Goal: Information Seeking & Learning: Compare options

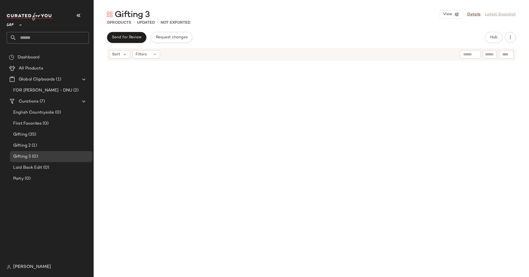
click at [49, 131] on div "Gifting (35)" at bounding box center [51, 134] width 83 height 11
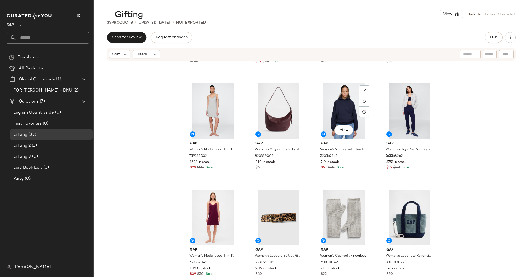
scroll to position [304, 0]
click at [214, 211] on div "View" at bounding box center [213, 218] width 55 height 56
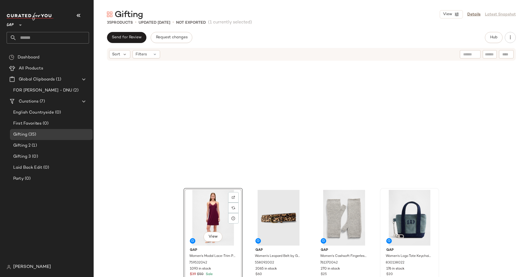
scroll to position [726, 0]
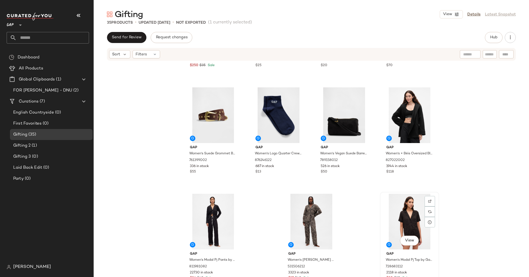
click at [400, 216] on div "View" at bounding box center [409, 222] width 55 height 56
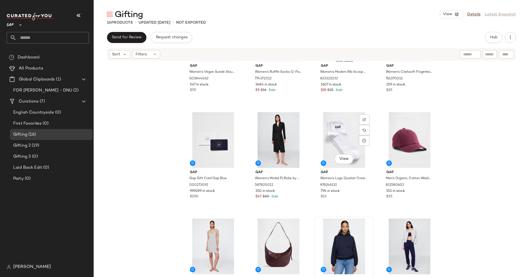
scroll to position [194, 0]
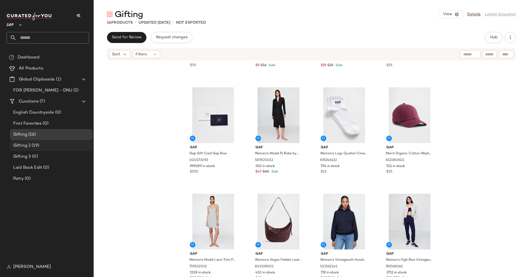
click at [46, 145] on div "Gifting 2 (19)" at bounding box center [51, 146] width 79 height 6
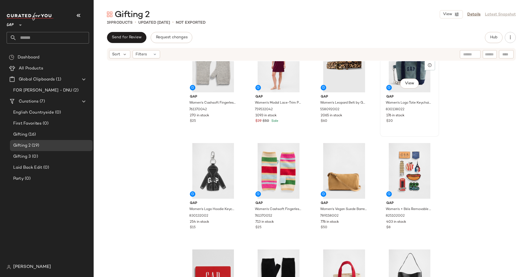
scroll to position [29, 0]
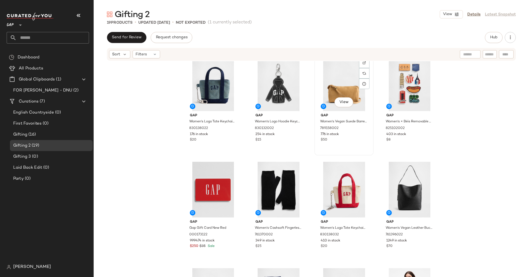
scroll to position [115, 0]
click at [220, 187] on div "View" at bounding box center [213, 190] width 55 height 56
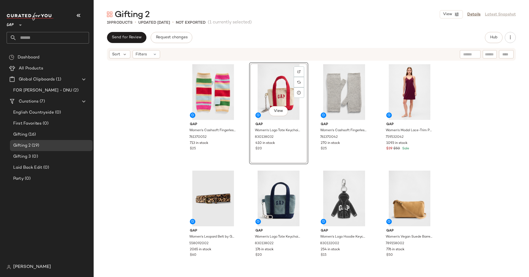
drag, startPoint x: 349, startPoint y: 194, endPoint x: 124, endPoint y: 0, distance: 296.7
click at [496, 39] on span "Hub" at bounding box center [494, 37] width 8 height 4
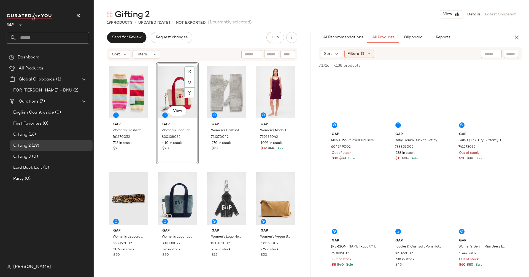
click at [491, 53] on input "text" at bounding box center [492, 54] width 14 height 6
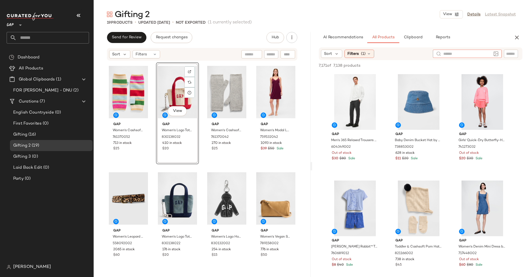
click at [507, 55] on input "text" at bounding box center [512, 54] width 10 height 6
paste input "******"
type input "******"
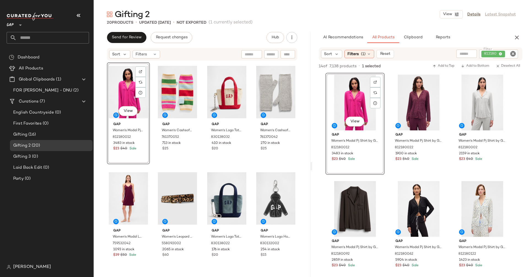
drag, startPoint x: 348, startPoint y: 101, endPoint x: 150, endPoint y: 2, distance: 221.6
click at [513, 52] on icon "Clear Filter" at bounding box center [513, 53] width 7 height 7
paste input "******"
type input "******"
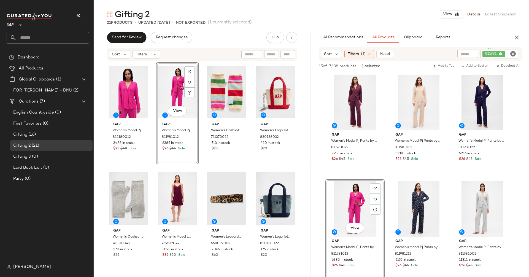
click at [513, 55] on icon "Clear Filter" at bounding box center [513, 53] width 7 height 7
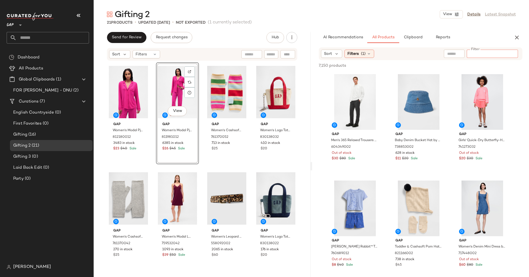
paste input "******"
type input "******"
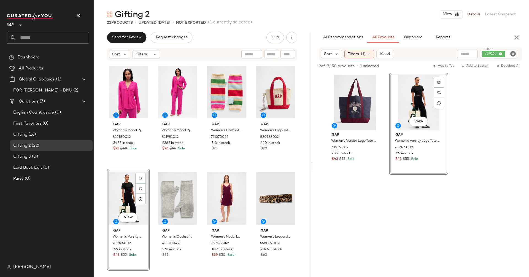
drag, startPoint x: 409, startPoint y: 98, endPoint x: 76, endPoint y: 6, distance: 345.4
click at [512, 52] on icon "Clear Filter" at bounding box center [513, 53] width 7 height 7
paste input "******"
type input "******"
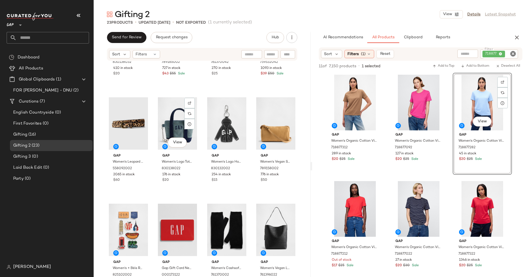
scroll to position [238, 0]
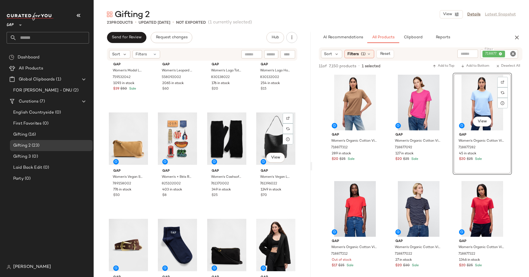
scroll to position [296, 0]
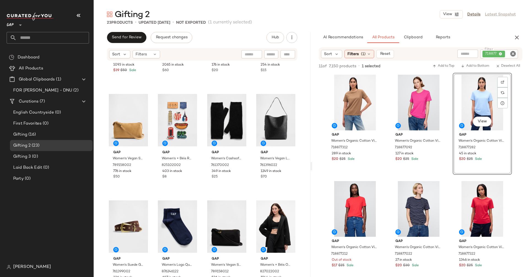
click at [513, 55] on icon "Clear Filter" at bounding box center [513, 53] width 7 height 7
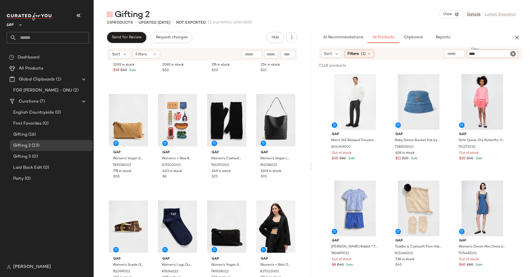
type input "*****"
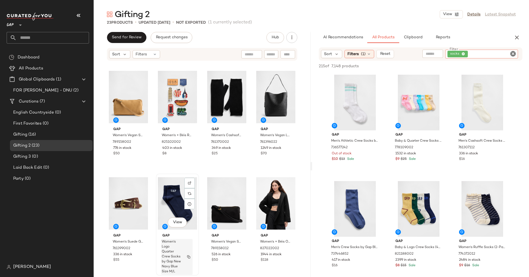
scroll to position [319, 0]
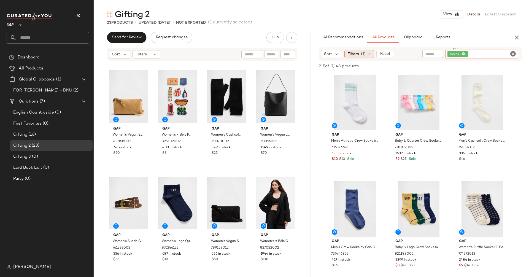
click at [362, 55] on span "(1)" at bounding box center [363, 54] width 5 height 6
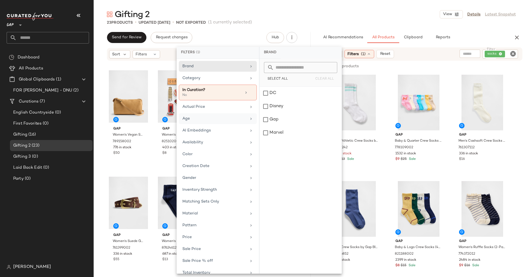
click at [200, 118] on div "Age" at bounding box center [215, 119] width 64 height 6
click at [268, 92] on div "adult" at bounding box center [301, 93] width 82 height 13
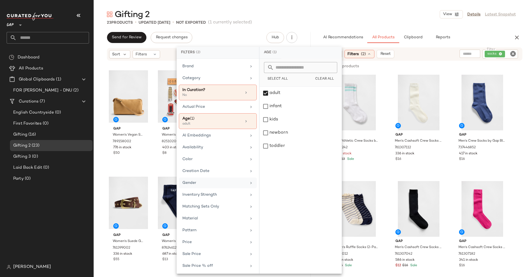
click at [198, 180] on div "Gender" at bounding box center [215, 183] width 64 height 6
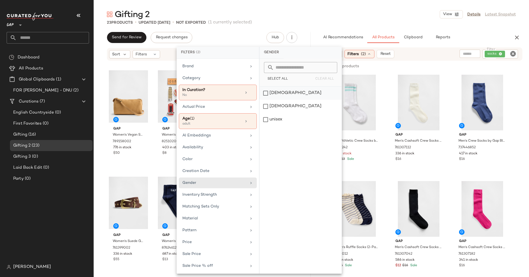
click at [266, 93] on div "[DEMOGRAPHIC_DATA]" at bounding box center [301, 93] width 82 height 13
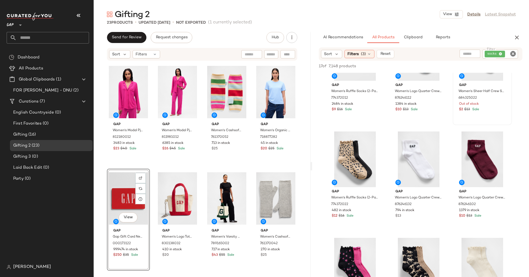
scroll to position [0, 0]
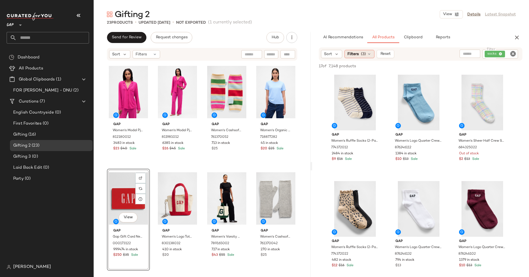
click at [354, 55] on span "Filters" at bounding box center [353, 54] width 11 height 6
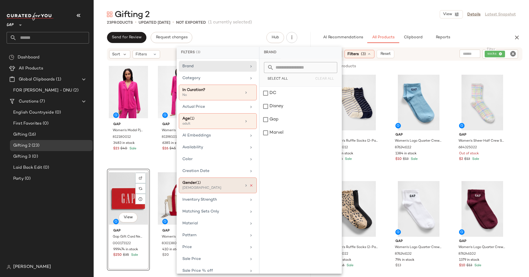
click at [250, 184] on icon at bounding box center [252, 186] width 4 height 4
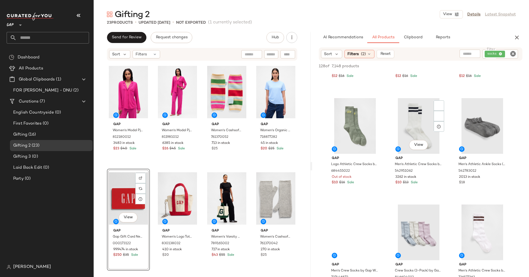
scroll to position [346, 0]
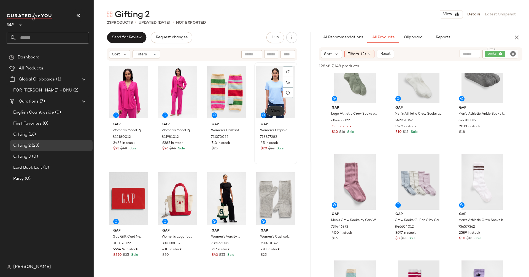
click at [272, 112] on span "View" at bounding box center [275, 111] width 9 height 4
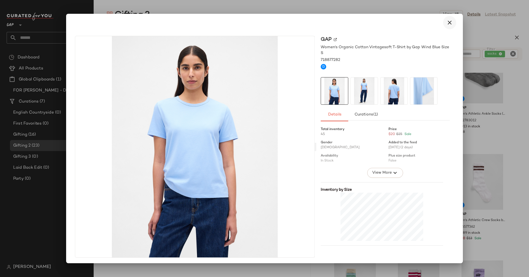
click at [447, 26] on icon "button" at bounding box center [450, 22] width 7 height 7
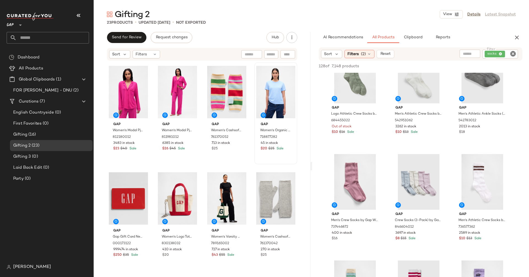
click at [515, 52] on icon "Clear Filter" at bounding box center [513, 53] width 7 height 7
paste input "******"
type input "******"
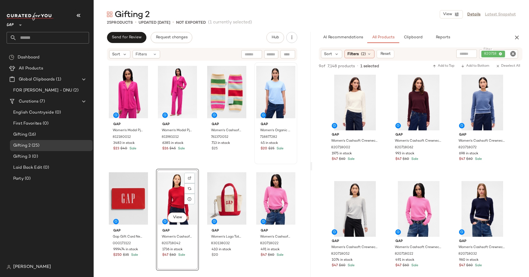
drag, startPoint x: 253, startPoint y: 108, endPoint x: 220, endPoint y: 23, distance: 91.0
click at [513, 55] on icon "Clear Filter" at bounding box center [513, 53] width 7 height 7
paste input "******"
type input "******"
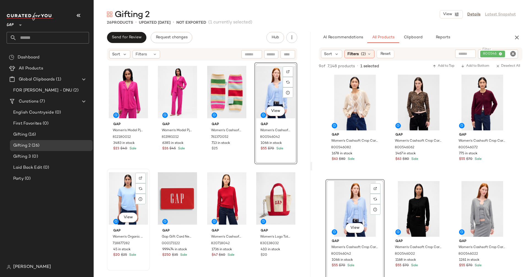
click at [131, 207] on div "View" at bounding box center [128, 199] width 39 height 56
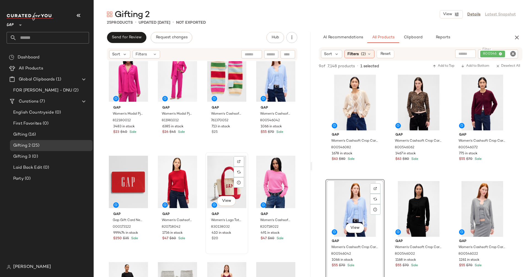
scroll to position [4, 0]
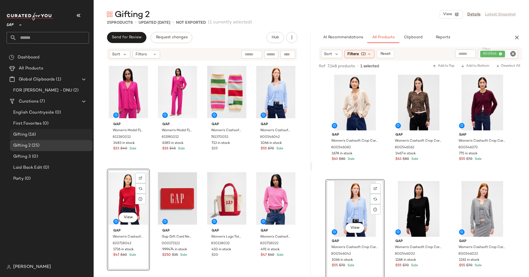
click at [39, 133] on div "Gifting (16)" at bounding box center [51, 135] width 79 height 6
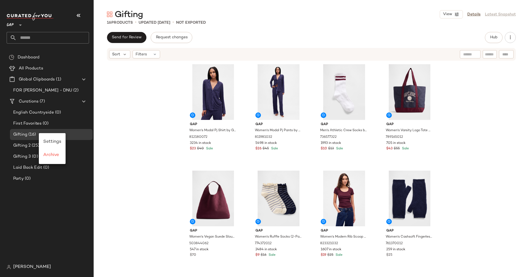
click at [507, 81] on div "Gap Women's Modal Pj Shirt by Gap Blue Foulard Print Size L 812180072 3234 in s…" at bounding box center [312, 177] width 436 height 232
click at [470, 14] on link "Details" at bounding box center [474, 15] width 13 height 6
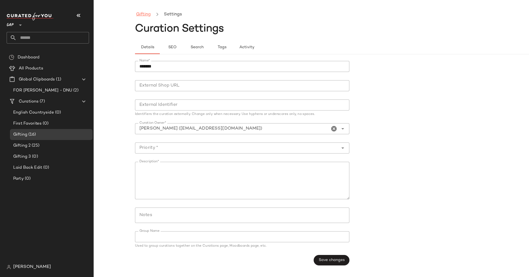
click at [147, 14] on link "Gifting" at bounding box center [143, 14] width 15 height 7
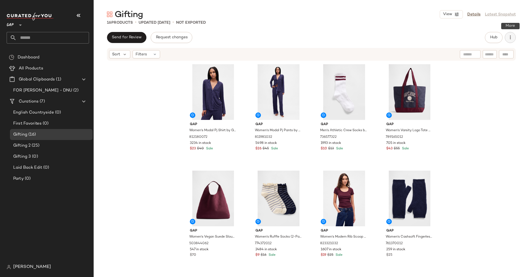
click at [510, 41] on button "button" at bounding box center [510, 37] width 11 height 11
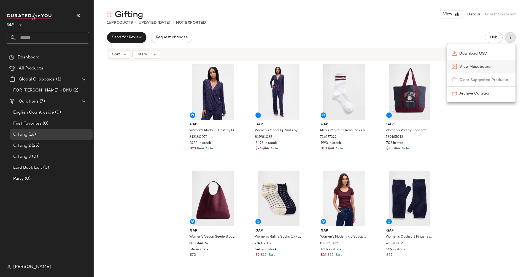
click at [491, 66] on span "View Moodboard" at bounding box center [486, 67] width 52 height 6
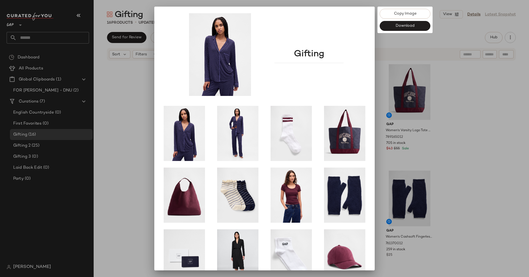
click at [512, 88] on div at bounding box center [264, 138] width 529 height 277
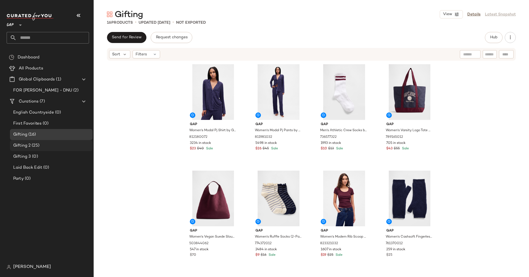
click at [13, 151] on div "Gifting 2 (25)" at bounding box center [51, 145] width 83 height 11
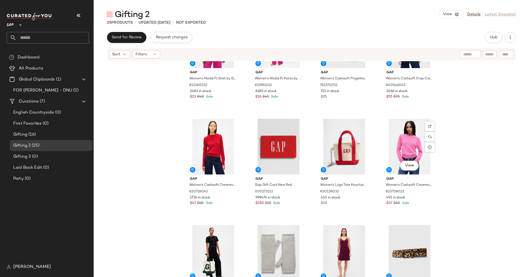
scroll to position [51, 0]
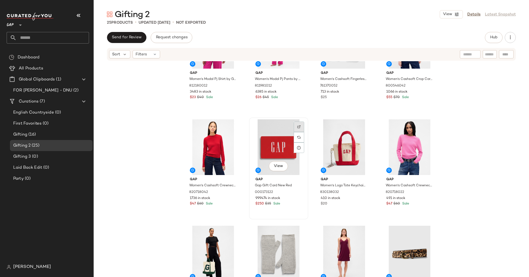
click at [300, 125] on div at bounding box center [299, 127] width 10 height 10
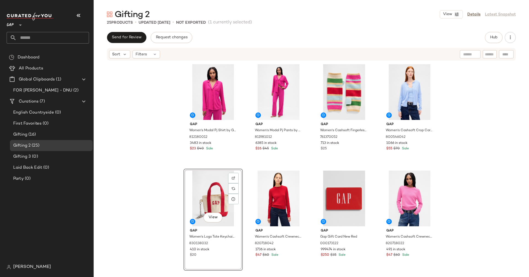
drag, startPoint x: 337, startPoint y: 196, endPoint x: 180, endPoint y: 10, distance: 243.6
click at [498, 41] on button "Hub" at bounding box center [494, 37] width 18 height 11
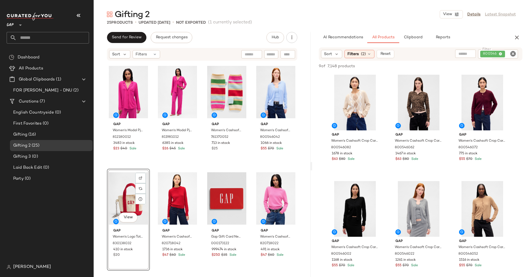
click at [512, 54] on icon "Clear Filter" at bounding box center [513, 53] width 7 height 7
paste input "******"
type input "******"
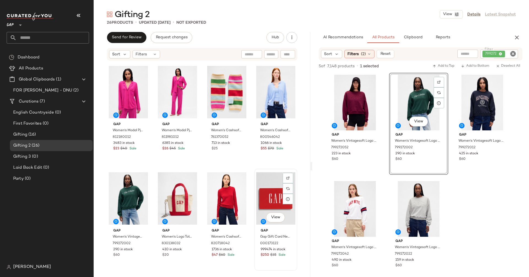
click at [270, 201] on div "View" at bounding box center [275, 199] width 39 height 56
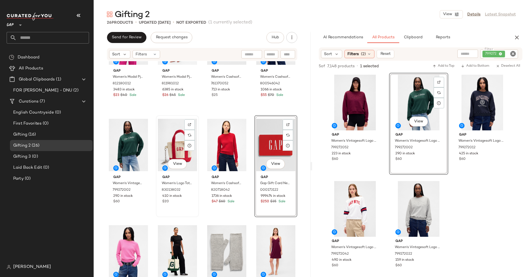
scroll to position [53, 0]
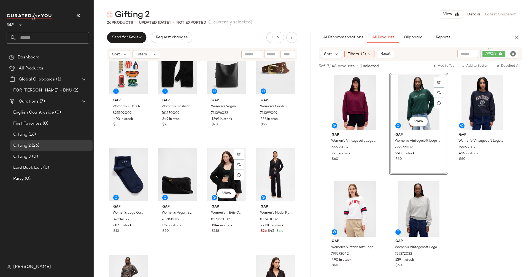
scroll to position [505, 0]
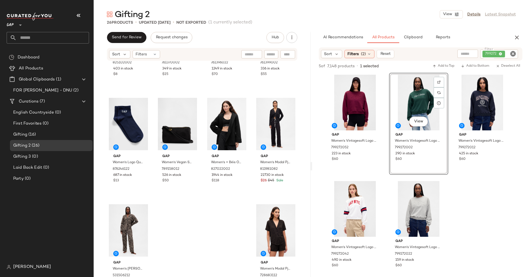
click at [514, 55] on icon "Clear Filter" at bounding box center [513, 53] width 7 height 7
type input "*****"
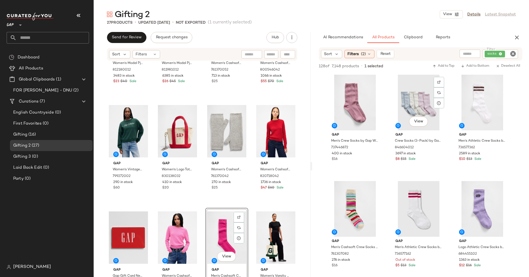
scroll to position [454, 0]
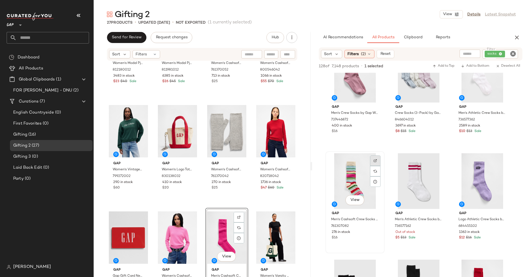
click at [376, 161] on img at bounding box center [375, 160] width 3 height 3
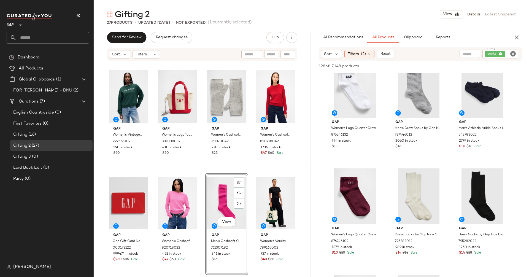
scroll to position [1283, 0]
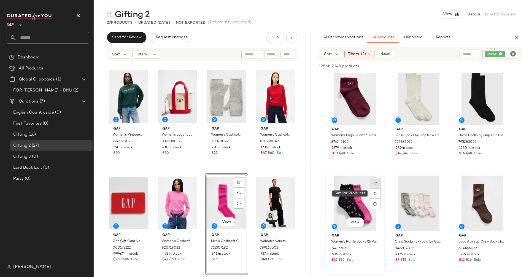
click at [376, 185] on div at bounding box center [375, 183] width 10 height 10
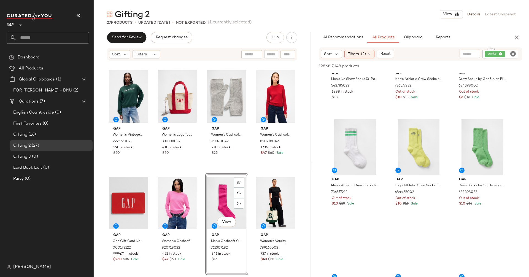
scroll to position [1593, 0]
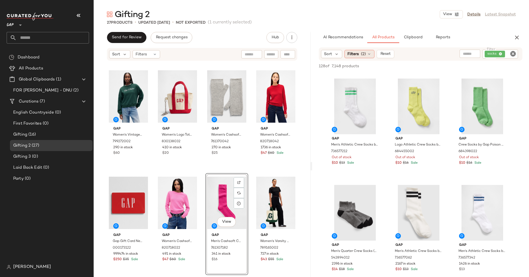
click at [354, 54] on span "Filters" at bounding box center [353, 54] width 11 height 6
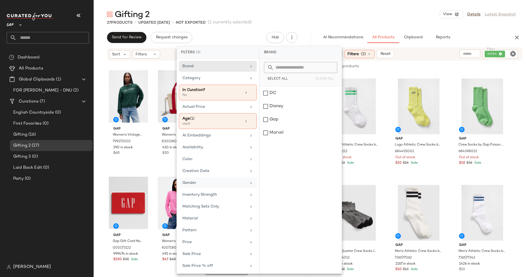
scroll to position [9, 0]
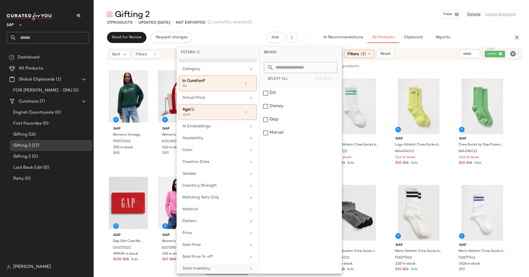
click at [212, 266] on div "Total Inventory" at bounding box center [215, 269] width 64 height 6
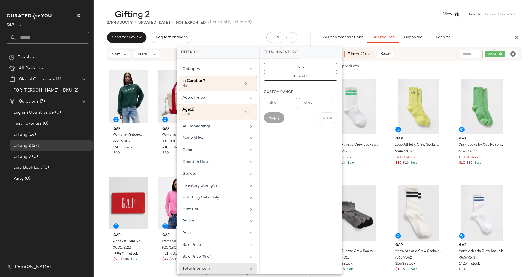
click at [274, 104] on input "Min" at bounding box center [280, 103] width 33 height 11
type input "**"
click at [276, 116] on span "Apply" at bounding box center [274, 118] width 11 height 4
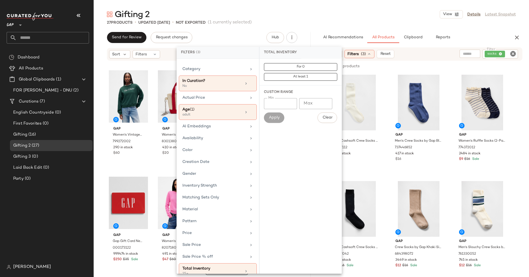
click at [315, 35] on div "AI Recommendations All Products Clipboard Reports" at bounding box center [411, 37] width 199 height 11
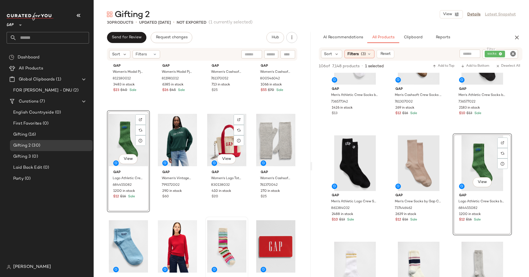
scroll to position [0, 0]
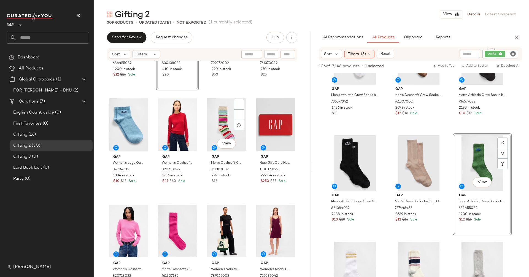
scroll to position [76, 0]
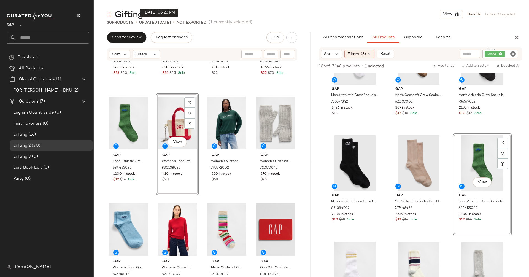
drag, startPoint x: 225, startPoint y: 187, endPoint x: 164, endPoint y: 21, distance: 176.8
click at [510, 55] on icon "Clear Filter" at bounding box center [513, 53] width 7 height 7
paste input "******"
type input "******"
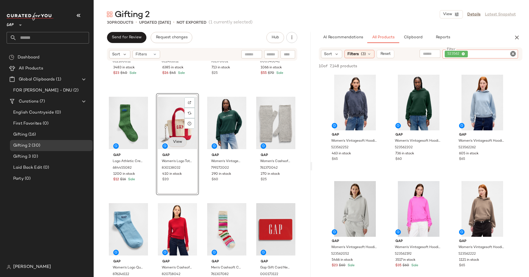
scroll to position [0, 0]
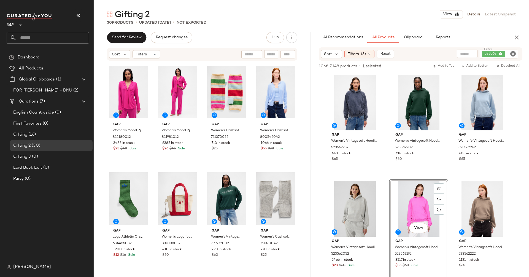
drag, startPoint x: 424, startPoint y: 207, endPoint x: 99, endPoint y: 1, distance: 385.1
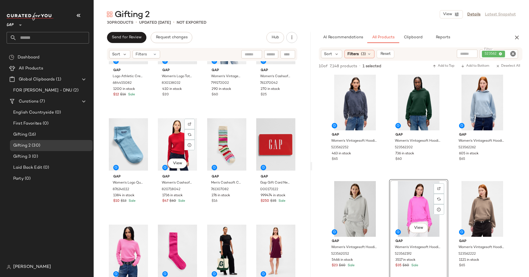
scroll to position [175, 0]
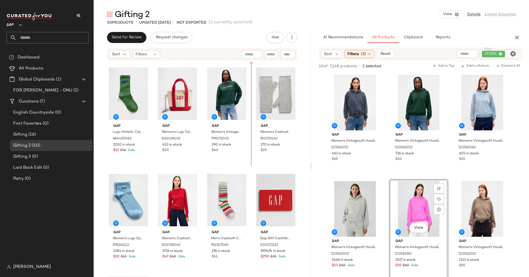
scroll to position [109, 0]
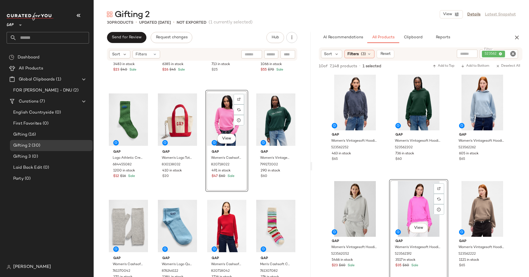
scroll to position [95, 0]
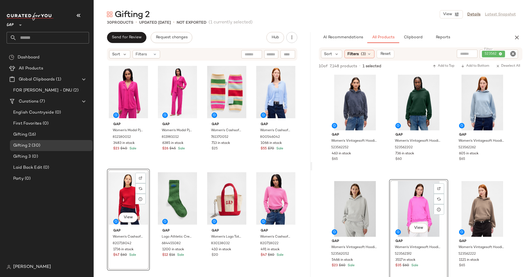
drag, startPoint x: 225, startPoint y: 213, endPoint x: 117, endPoint y: 12, distance: 229.3
click at [513, 54] on icon "Clear Filter" at bounding box center [513, 53] width 7 height 7
paste input "******"
type input "******"
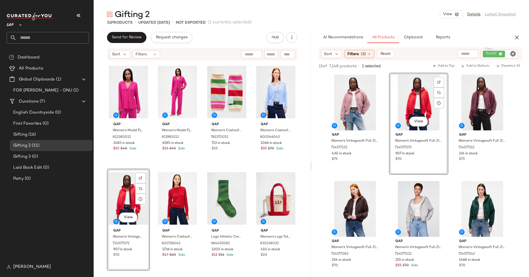
drag, startPoint x: 421, startPoint y: 95, endPoint x: 116, endPoint y: 12, distance: 316.6
click at [512, 53] on icon "Clear Filter" at bounding box center [513, 53] width 7 height 7
paste input "******"
type input "******"
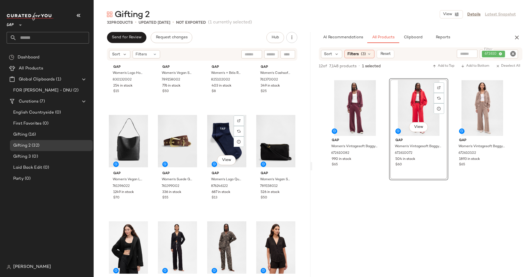
scroll to position [595, 0]
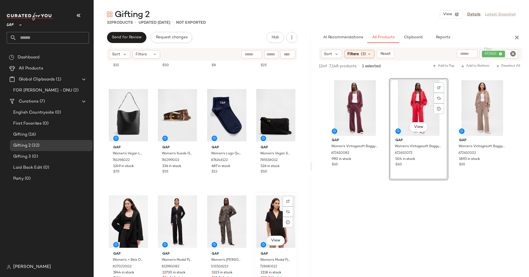
click at [271, 226] on div "View" at bounding box center [275, 222] width 39 height 56
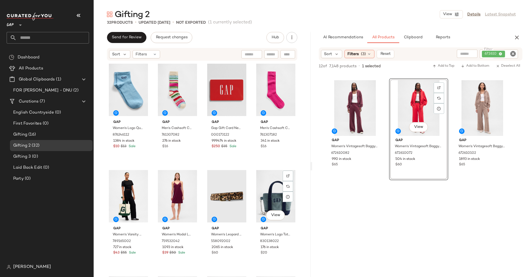
scroll to position [330, 0]
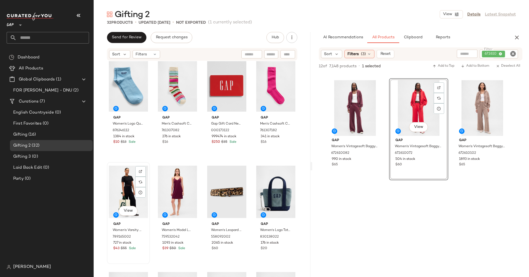
click at [121, 206] on div "View" at bounding box center [128, 211] width 19 height 11
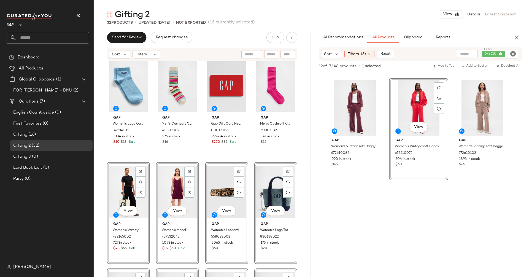
click at [170, 198] on div "View" at bounding box center [177, 192] width 39 height 56
click at [207, 143] on div "Gap Gap Gift Card New Red 000173122 999474 in stock $250 $35 Sale" at bounding box center [226, 129] width 39 height 32
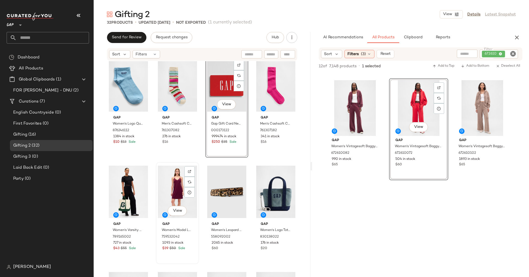
click at [177, 184] on div "View" at bounding box center [177, 192] width 39 height 56
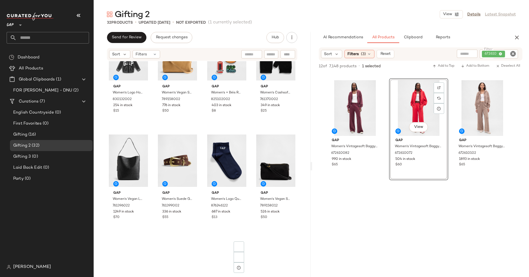
scroll to position [620, 0]
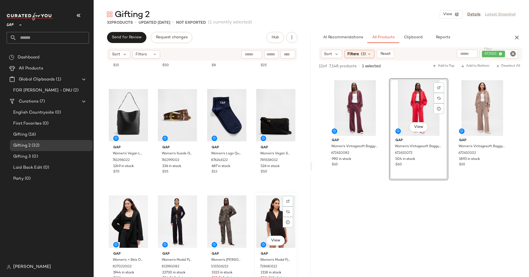
click at [263, 222] on div "View" at bounding box center [275, 222] width 39 height 56
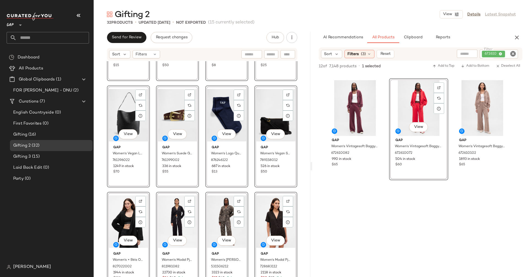
click at [262, 218] on div "View" at bounding box center [275, 222] width 39 height 56
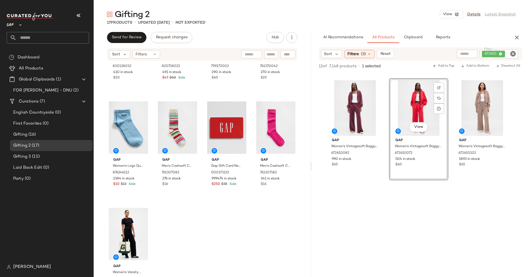
scroll to position [301, 0]
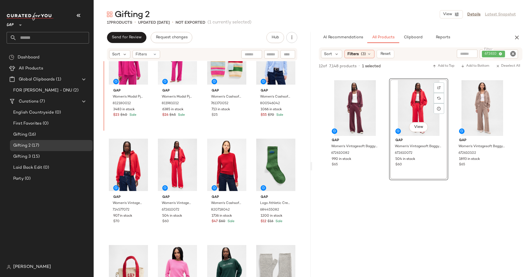
scroll to position [12, 0]
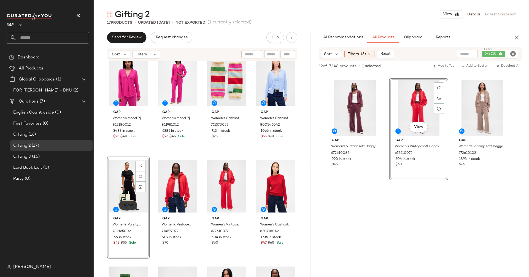
click at [133, 210] on button "View" at bounding box center [128, 205] width 19 height 10
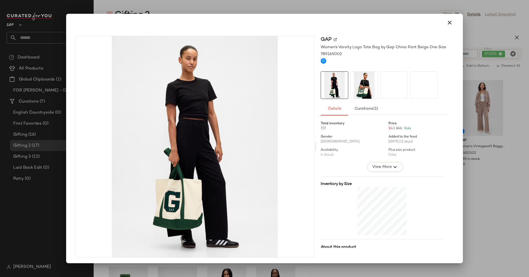
click at [360, 72] on img at bounding box center [364, 85] width 27 height 27
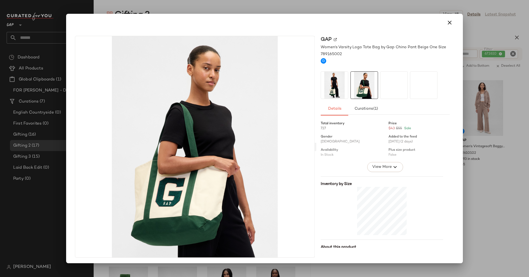
click at [398, 91] on div at bounding box center [395, 85] width 28 height 28
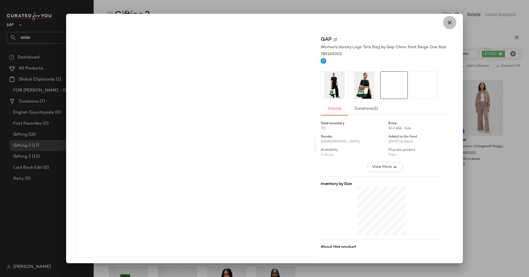
click at [447, 23] on icon "button" at bounding box center [450, 22] width 7 height 7
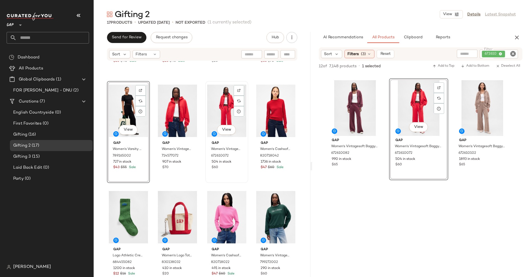
scroll to position [89, 0]
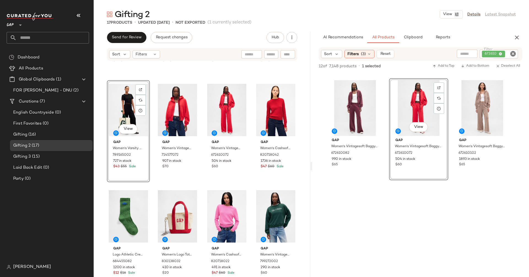
click at [513, 54] on icon "Clear Filter" at bounding box center [513, 53] width 7 height 7
paste input "******"
type input "******"
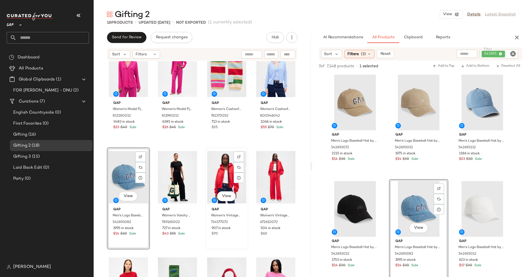
scroll to position [54, 0]
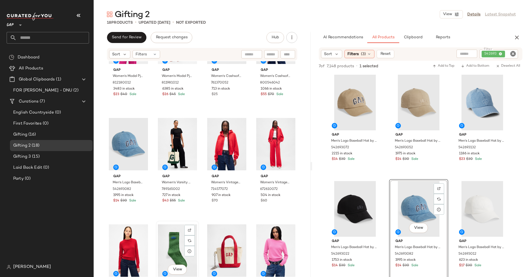
click at [171, 250] on div "View" at bounding box center [177, 251] width 39 height 56
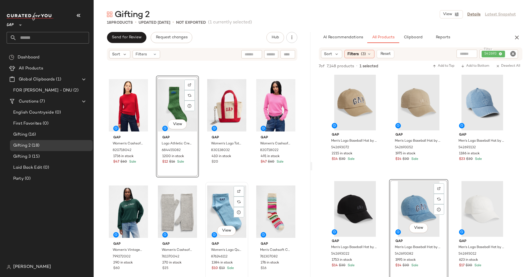
scroll to position [280, 0]
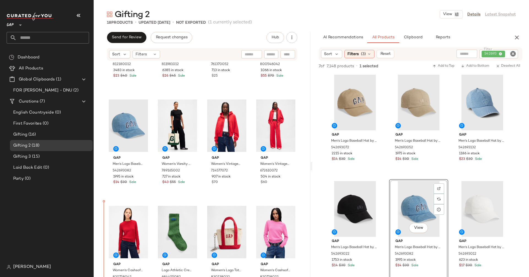
scroll to position [76, 0]
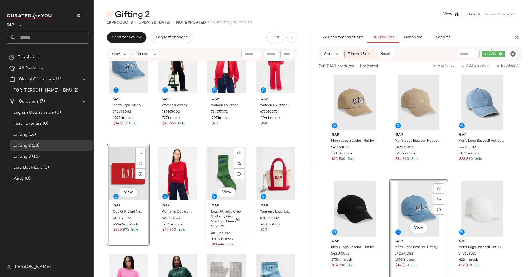
scroll to position [142, 0]
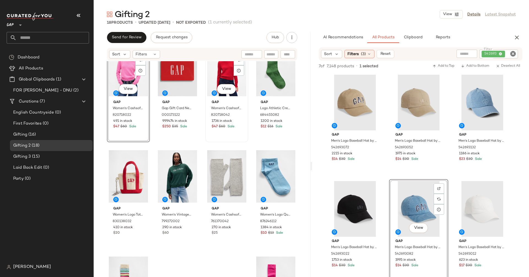
scroll to position [301, 0]
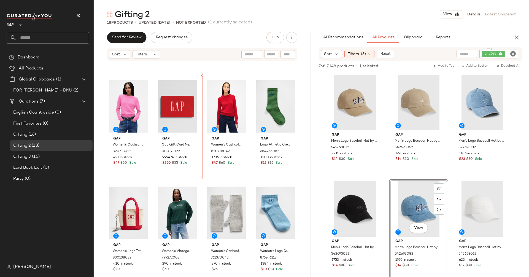
scroll to position [194, 0]
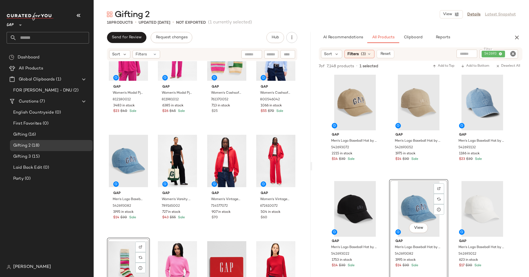
scroll to position [38, 0]
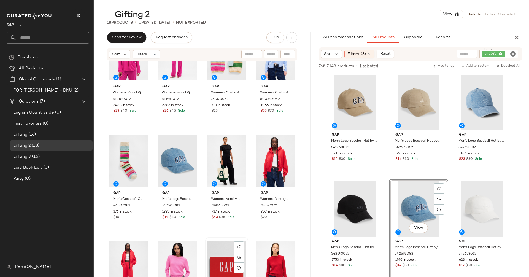
scroll to position [38, 0]
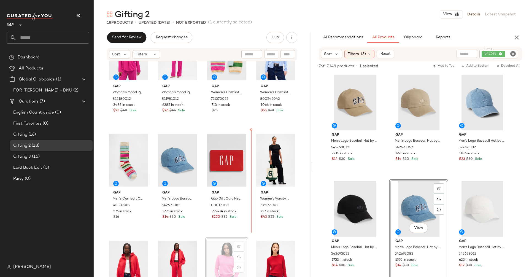
scroll to position [39, 0]
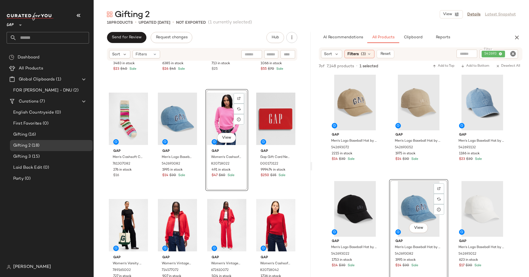
scroll to position [100, 0]
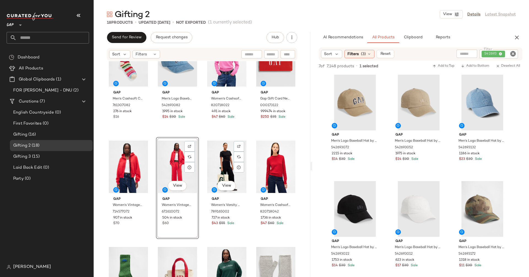
scroll to position [142, 0]
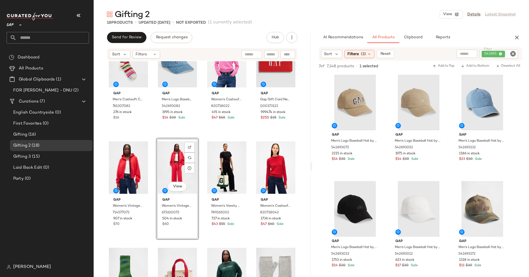
drag, startPoint x: 224, startPoint y: 200, endPoint x: 146, endPoint y: 1, distance: 213.4
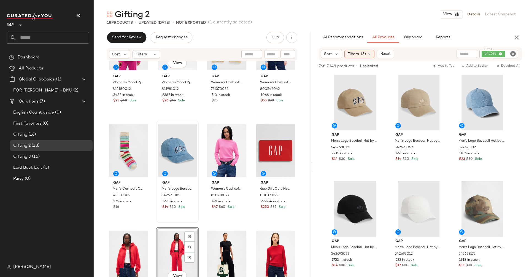
scroll to position [0, 0]
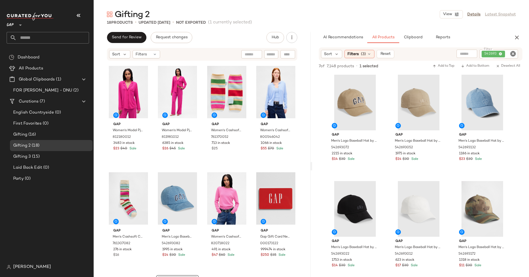
click at [514, 53] on icon "Clear Filter" at bounding box center [513, 53] width 7 height 7
paste input "******"
type input "******"
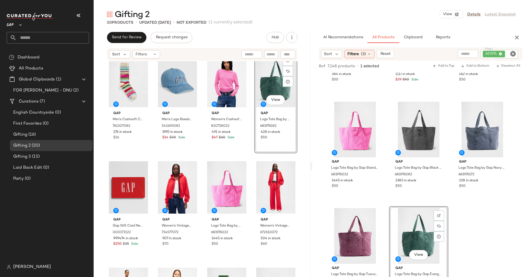
scroll to position [124, 0]
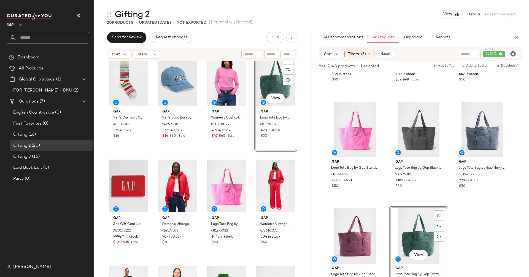
drag, startPoint x: 129, startPoint y: 226, endPoint x: 194, endPoint y: 12, distance: 223.1
click at [512, 57] on icon "Clear Filter" at bounding box center [513, 53] width 7 height 7
paste input "******"
type input "******"
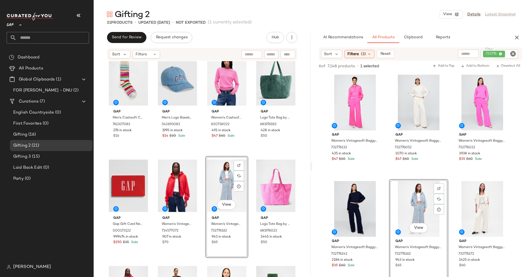
drag, startPoint x: 420, startPoint y: 212, endPoint x: 162, endPoint y: 1, distance: 333.6
click at [513, 53] on icon "Clear Filter" at bounding box center [513, 53] width 7 height 7
paste input "******"
type input "******"
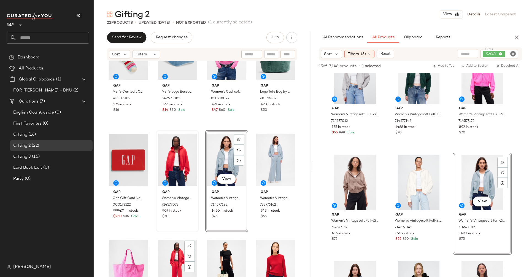
scroll to position [180, 0]
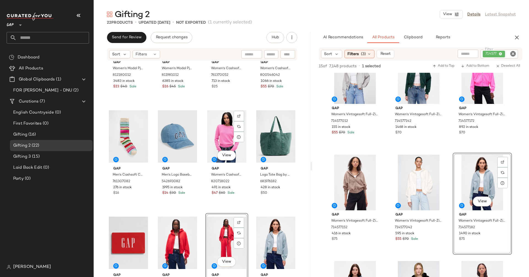
scroll to position [62, 0]
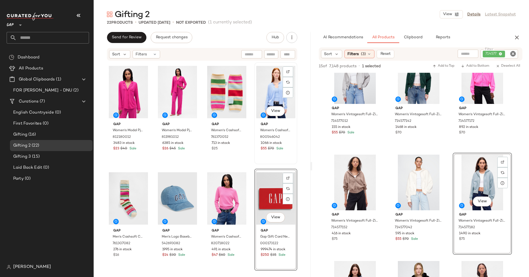
scroll to position [103, 0]
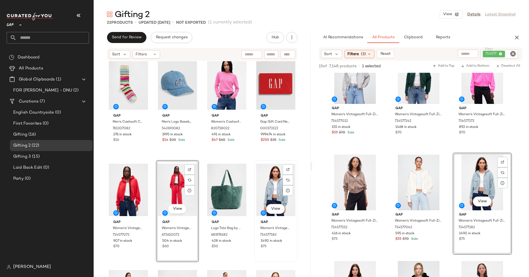
scroll to position [166, 0]
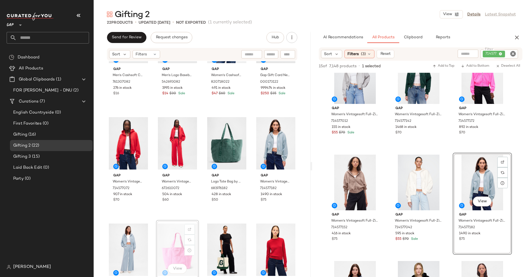
scroll to position [167, 0]
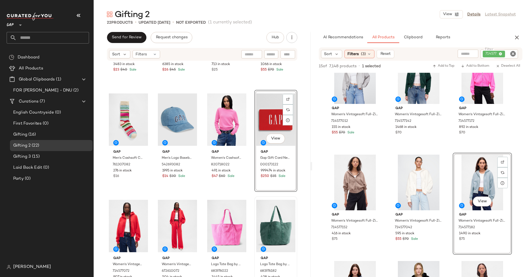
scroll to position [82, 0]
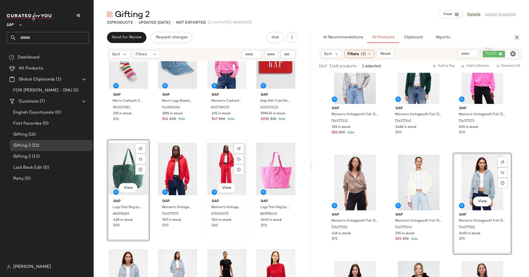
scroll to position [164, 0]
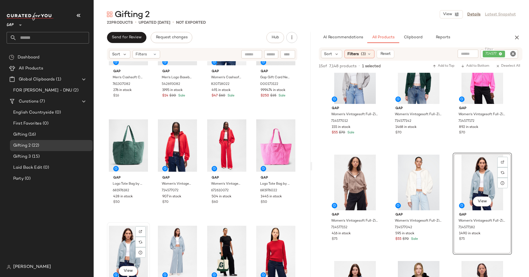
scroll to position [164, 0]
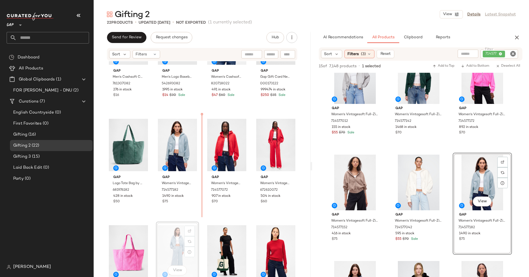
scroll to position [165, 0]
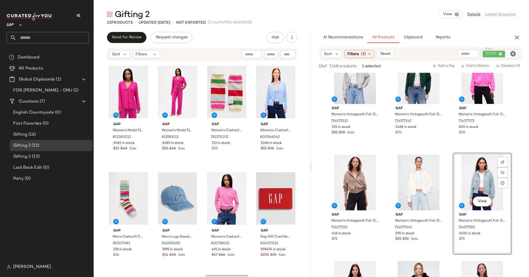
drag, startPoint x: 176, startPoint y: 247, endPoint x: 93, endPoint y: 7, distance: 253.7
click at [510, 53] on icon "Clear Filter" at bounding box center [513, 53] width 7 height 7
paste input "******"
type input "******"
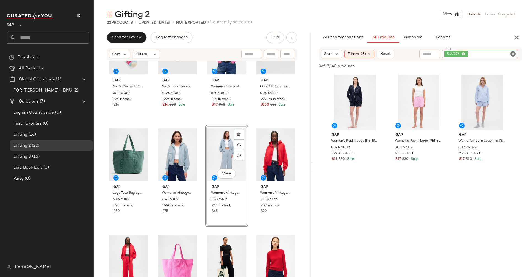
scroll to position [113, 0]
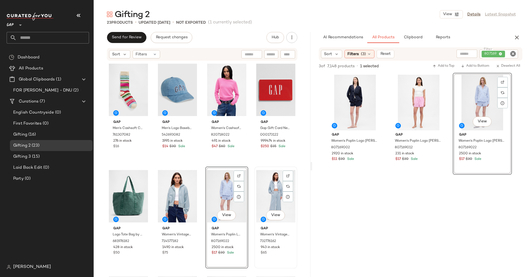
click at [268, 196] on div "View" at bounding box center [275, 197] width 39 height 56
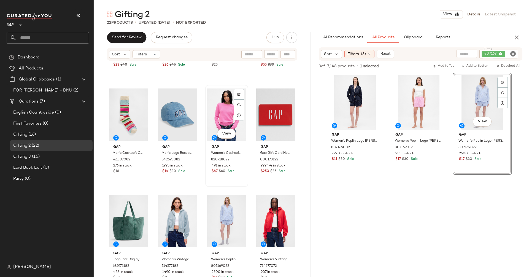
scroll to position [94, 0]
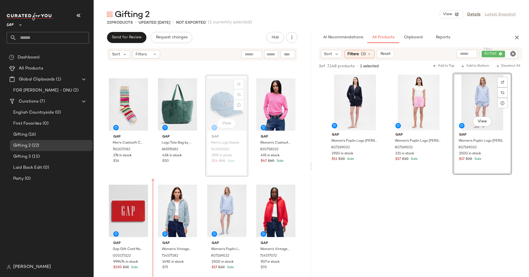
scroll to position [101, 0]
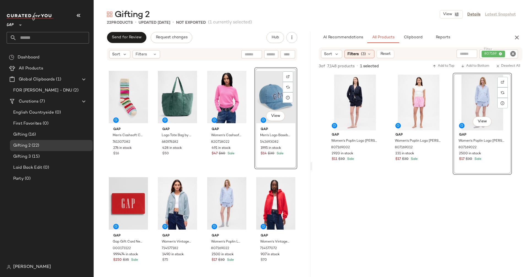
scroll to position [91, 0]
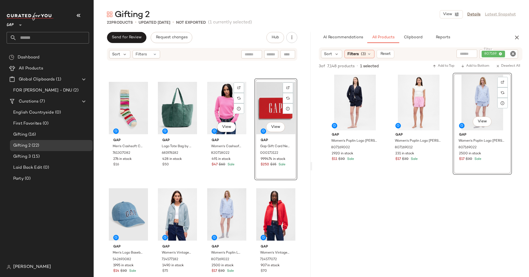
scroll to position [90, 0]
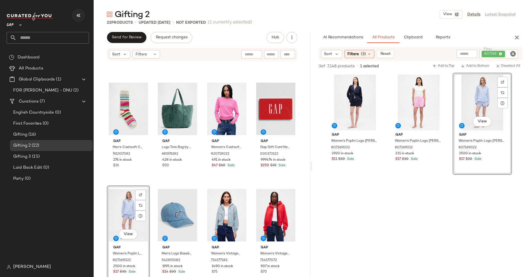
drag, startPoint x: 221, startPoint y: 215, endPoint x: 78, endPoint y: 9, distance: 250.6
click at [511, 55] on icon "Clear Filter" at bounding box center [513, 53] width 7 height 7
paste input "******"
type input "******"
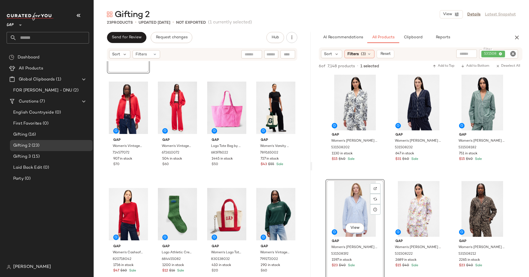
scroll to position [382, 0]
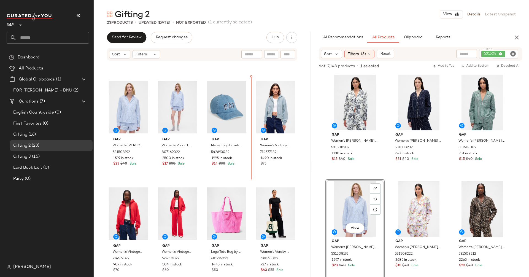
scroll to position [196, 0]
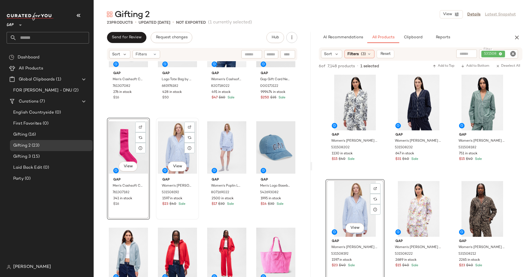
scroll to position [163, 0]
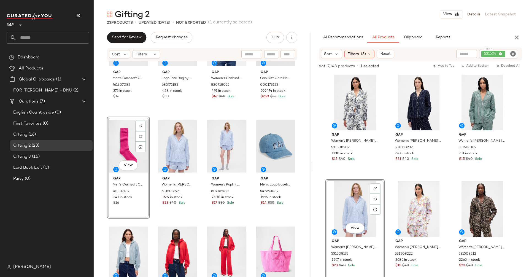
drag, startPoint x: 221, startPoint y: 229, endPoint x: 103, endPoint y: 11, distance: 247.4
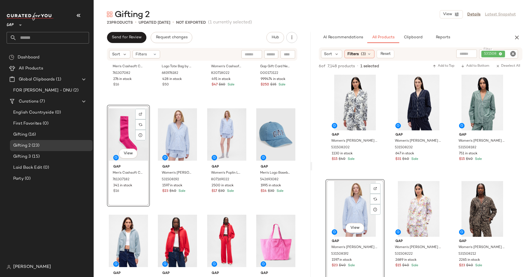
scroll to position [280, 0]
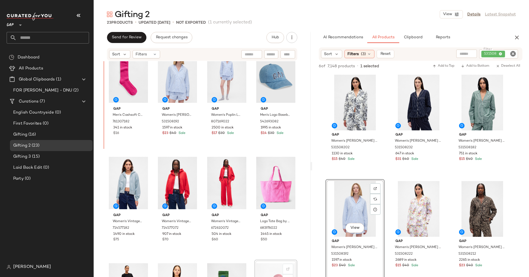
scroll to position [228, 0]
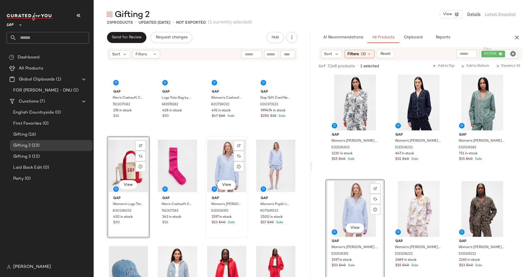
scroll to position [124, 0]
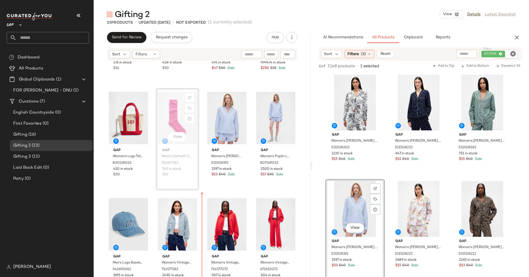
scroll to position [231, 0]
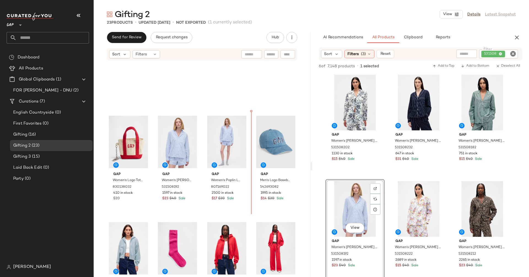
scroll to position [157, 0]
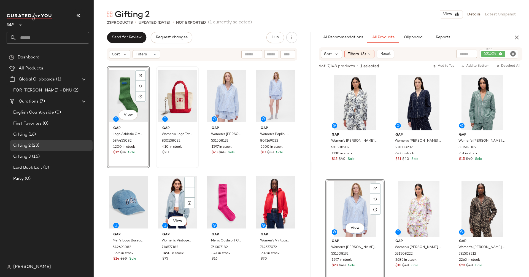
scroll to position [260, 0]
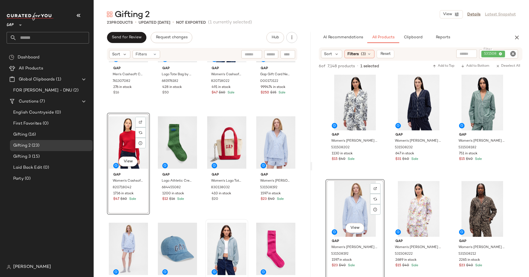
scroll to position [179, 0]
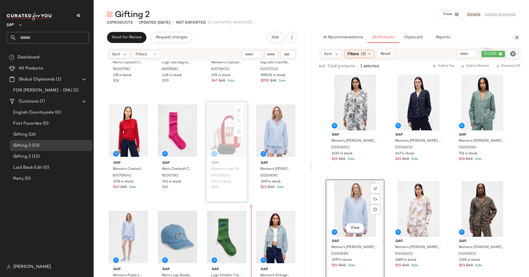
scroll to position [180, 0]
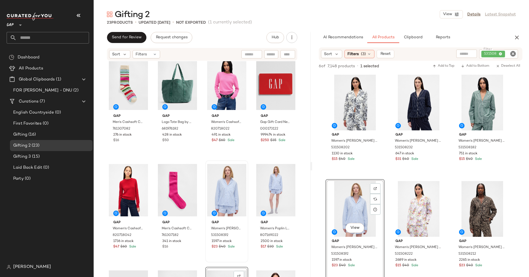
scroll to position [115, 0]
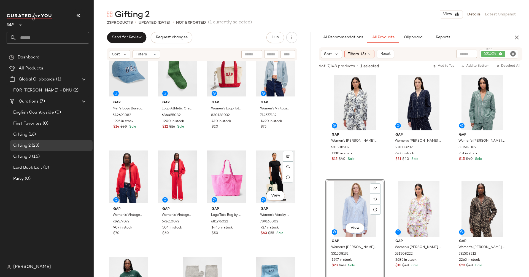
scroll to position [407, 0]
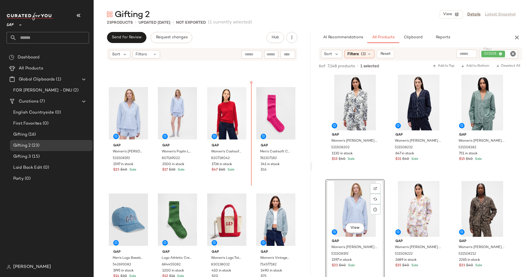
scroll to position [177, 0]
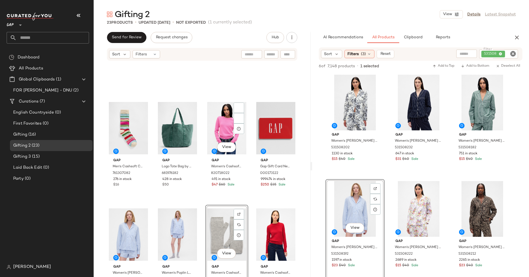
scroll to position [176, 0]
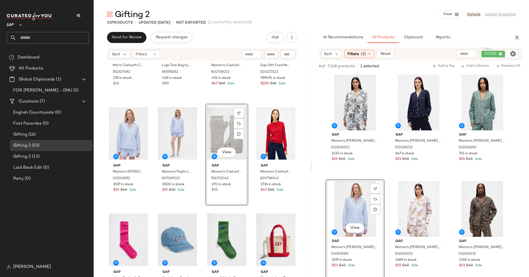
drag, startPoint x: 194, startPoint y: 222, endPoint x: 106, endPoint y: 0, distance: 238.5
click at [514, 55] on icon "Clear Filter" at bounding box center [513, 53] width 7 height 7
paste input "******"
type input "******"
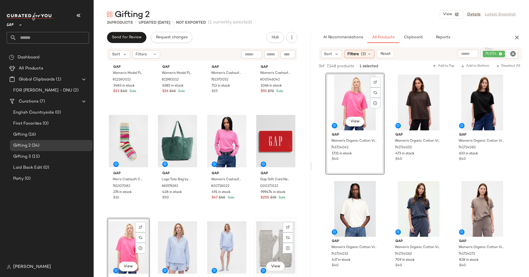
scroll to position [60, 0]
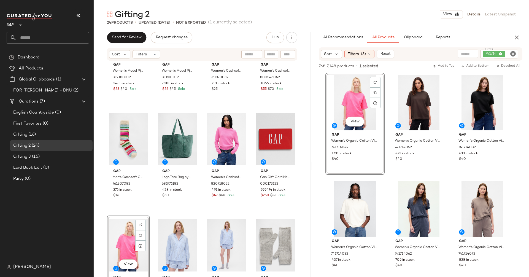
drag, startPoint x: 265, startPoint y: 234, endPoint x: 114, endPoint y: 2, distance: 276.1
click at [513, 51] on icon "Clear Filter" at bounding box center [513, 53] width 7 height 7
paste input "******"
type input "******"
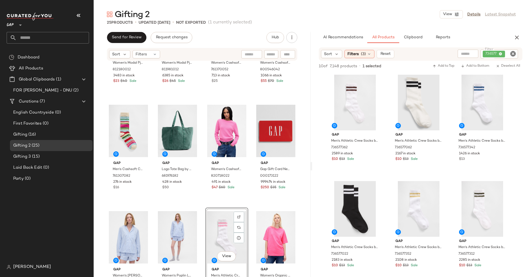
drag, startPoint x: 127, startPoint y: 241, endPoint x: 141, endPoint y: 3, distance: 238.9
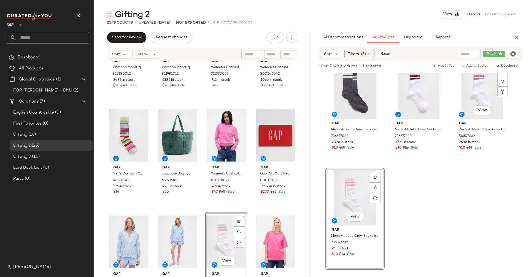
scroll to position [310, 0]
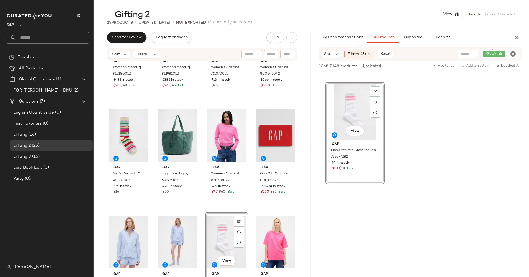
click at [513, 55] on icon "Clear Filter" at bounding box center [513, 53] width 7 height 7
click at [458, 54] on input "text" at bounding box center [468, 54] width 48 height 6
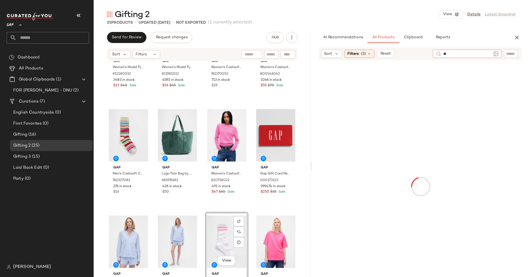
type input "*"
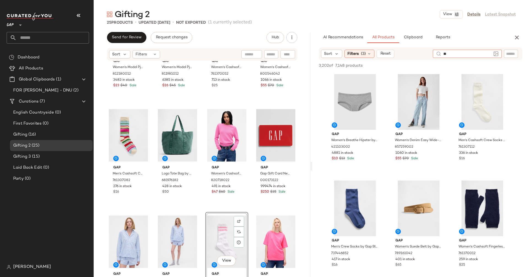
type input "***"
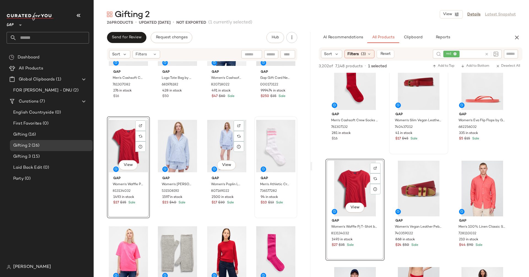
scroll to position [167, 0]
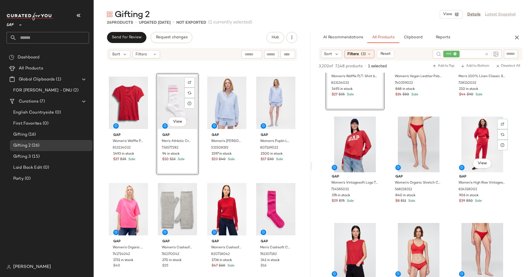
scroll to position [190, 0]
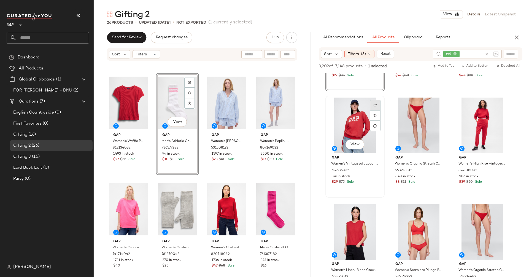
click at [376, 106] on img at bounding box center [375, 104] width 3 height 3
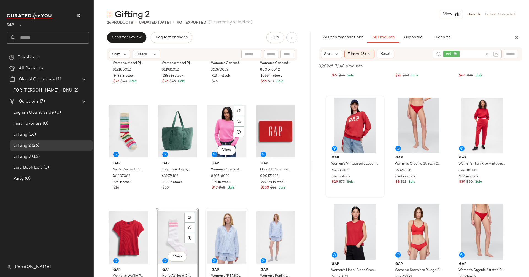
scroll to position [77, 0]
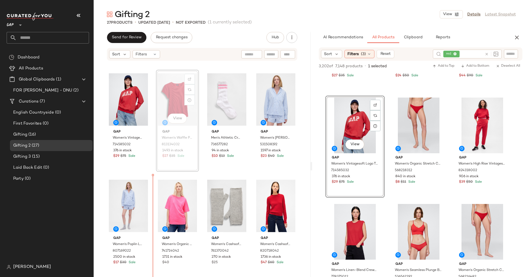
scroll to position [220, 0]
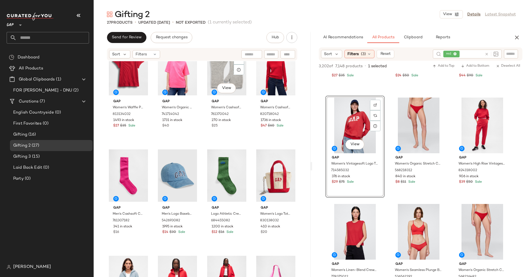
scroll to position [347, 0]
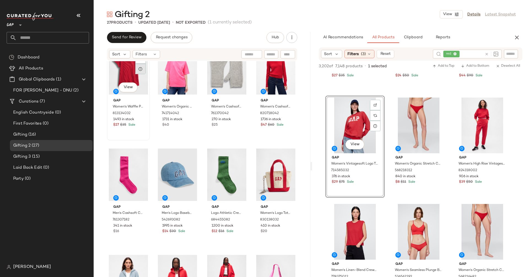
click at [140, 74] on div at bounding box center [140, 69] width 10 height 10
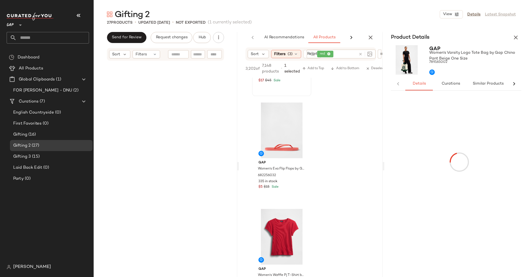
scroll to position [403, 0]
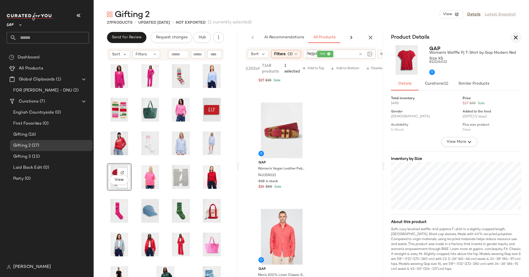
click at [519, 39] on icon "button" at bounding box center [516, 37] width 7 height 7
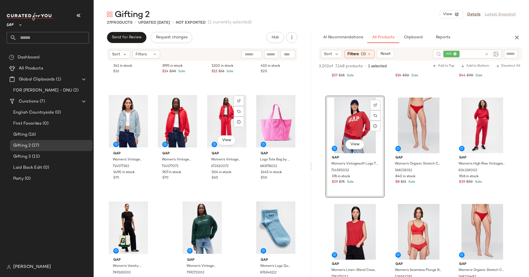
scroll to position [513, 0]
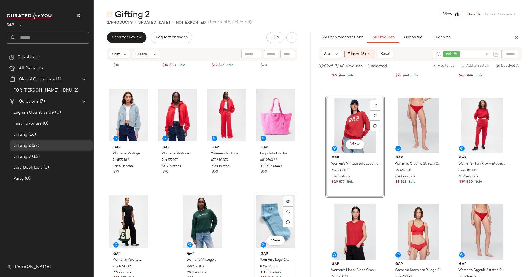
click at [277, 231] on div "View" at bounding box center [275, 222] width 39 height 56
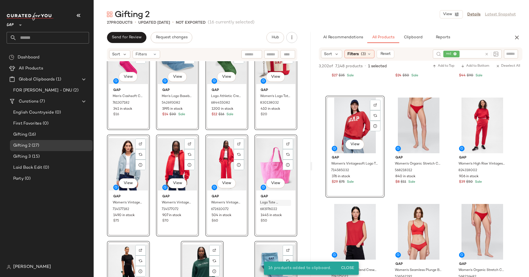
scroll to position [354, 0]
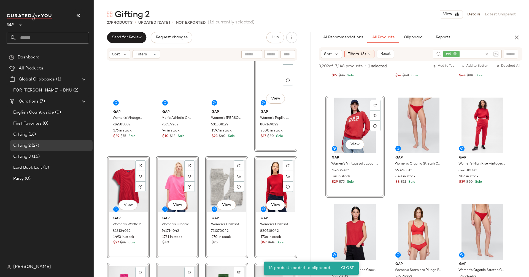
scroll to position [167, 0]
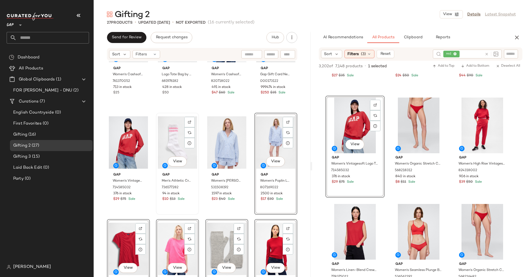
click at [168, 149] on div "View" at bounding box center [177, 143] width 39 height 56
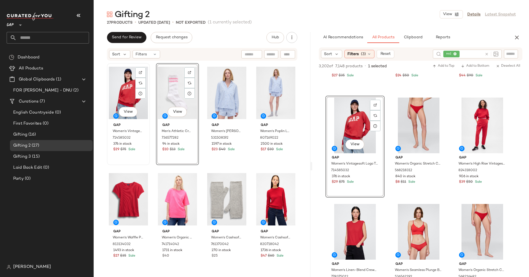
scroll to position [234, 0]
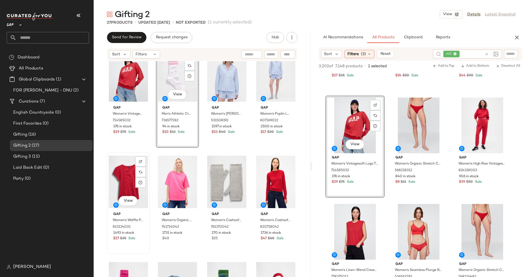
click at [128, 186] on div "View" at bounding box center [128, 182] width 39 height 56
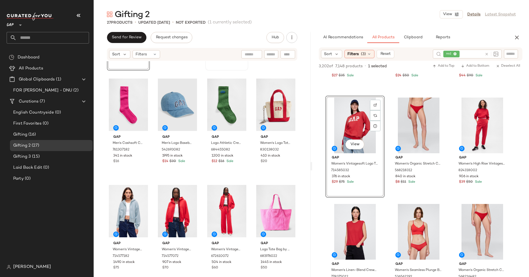
scroll to position [513, 0]
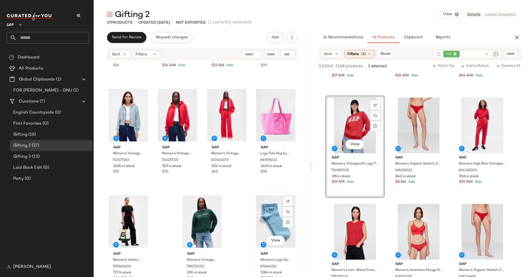
click at [263, 211] on div "View" at bounding box center [275, 222] width 39 height 56
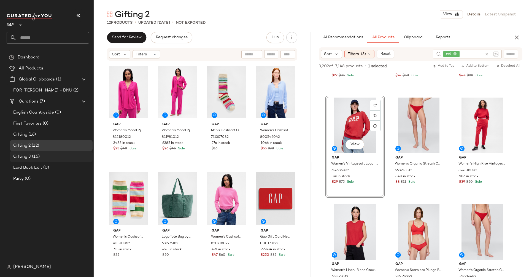
click at [31, 156] on span "(15)" at bounding box center [35, 157] width 9 height 6
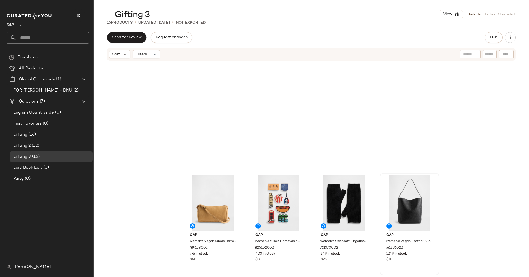
scroll to position [194, 0]
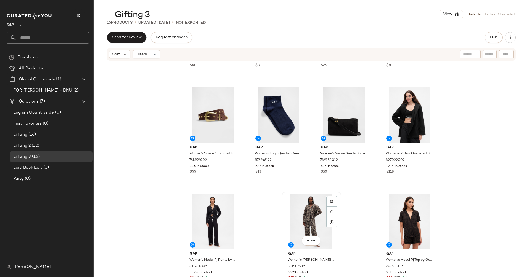
click at [310, 233] on div "View" at bounding box center [311, 222] width 55 height 56
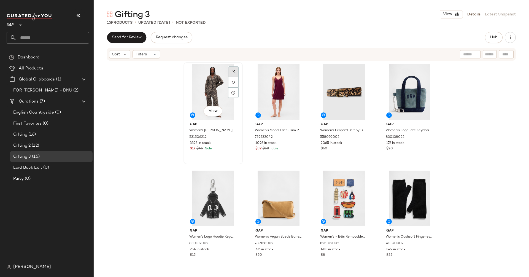
click at [234, 70] on div at bounding box center [233, 71] width 10 height 10
click at [493, 38] on span "Hub" at bounding box center [494, 37] width 8 height 4
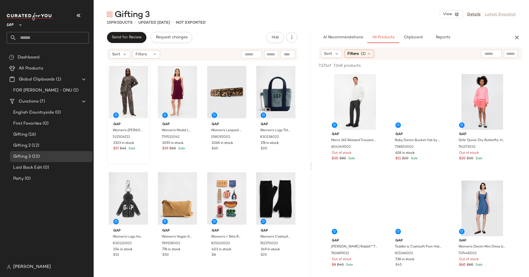
click at [510, 55] on input "text" at bounding box center [512, 54] width 10 height 6
paste input "******"
type input "******"
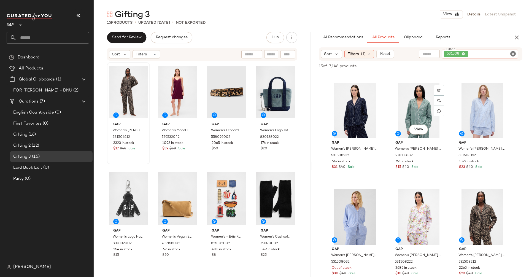
scroll to position [358, 0]
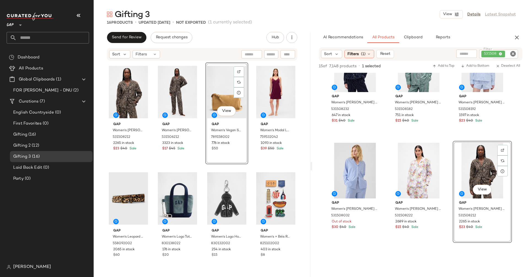
drag, startPoint x: 220, startPoint y: 213, endPoint x: 246, endPoint y: 0, distance: 214.3
click at [144, 72] on div at bounding box center [140, 71] width 10 height 10
click at [516, 56] on icon "Clear Filter" at bounding box center [513, 53] width 7 height 7
paste input "******"
type input "******"
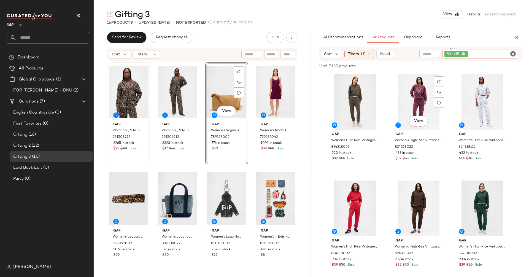
scroll to position [190, 0]
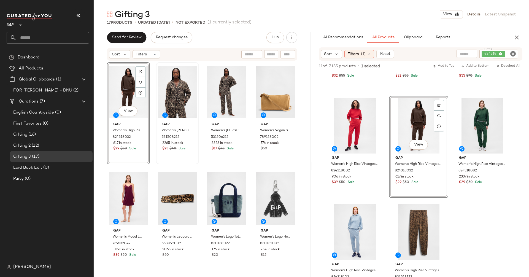
drag, startPoint x: 419, startPoint y: 117, endPoint x: 114, endPoint y: 1, distance: 326.1
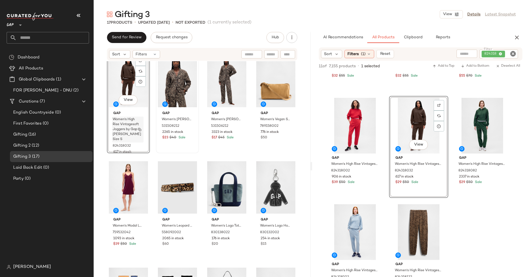
scroll to position [18, 0]
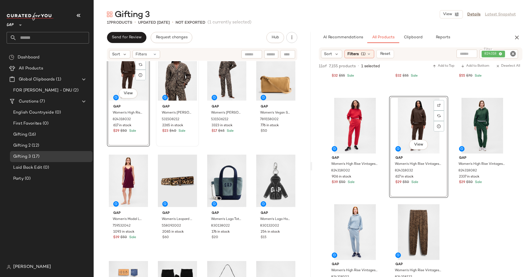
click at [514, 53] on icon "Clear Filter" at bounding box center [513, 53] width 7 height 7
paste input "******"
type input "******"
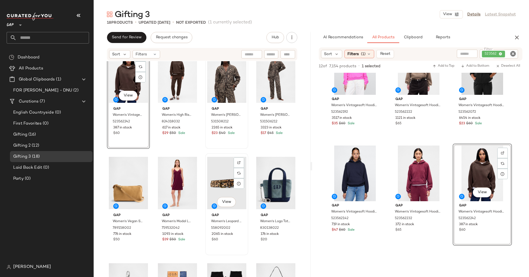
scroll to position [0, 0]
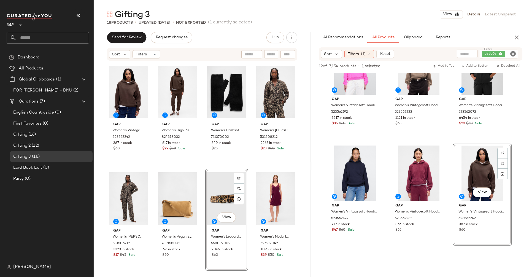
drag, startPoint x: 272, startPoint y: 97, endPoint x: 135, endPoint y: 11, distance: 161.7
click at [515, 52] on icon "Clear Filter" at bounding box center [513, 53] width 7 height 7
paste input "******"
type input "******"
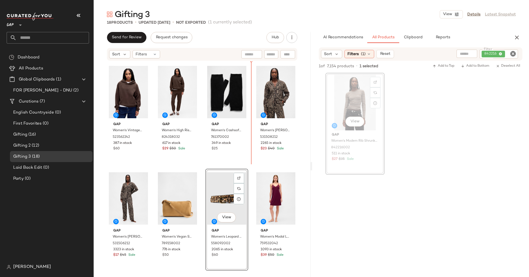
drag, startPoint x: 344, startPoint y: 115, endPoint x: 334, endPoint y: 115, distance: 10.5
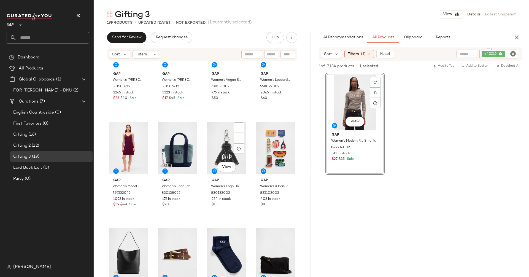
scroll to position [161, 0]
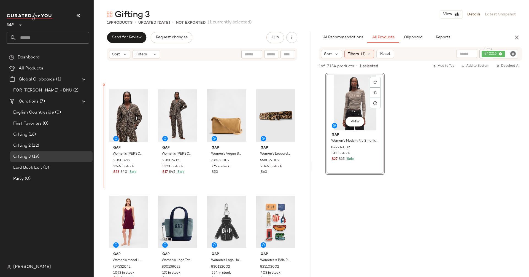
scroll to position [71, 0]
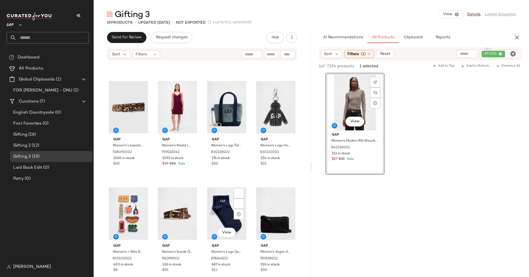
scroll to position [301, 0]
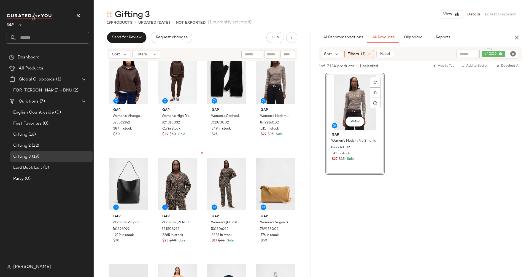
scroll to position [23, 0]
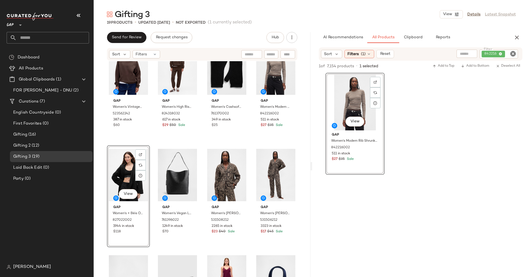
drag, startPoint x: 124, startPoint y: 229, endPoint x: 57, endPoint y: 5, distance: 233.6
click at [510, 55] on icon "Clear Filter" at bounding box center [513, 53] width 7 height 7
paste input "******"
type input "******"
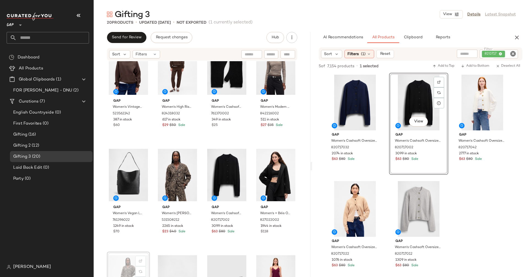
scroll to position [24, 0]
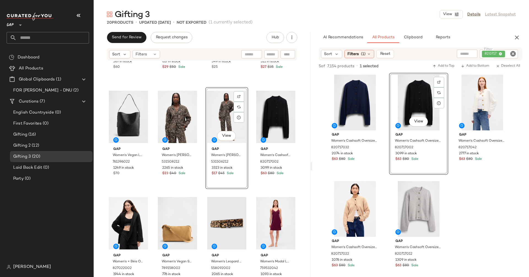
scroll to position [82, 0]
click at [514, 54] on icon "Clear Filter" at bounding box center [513, 53] width 7 height 7
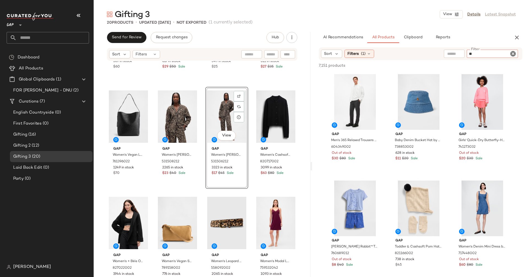
type input "*"
type input "*****"
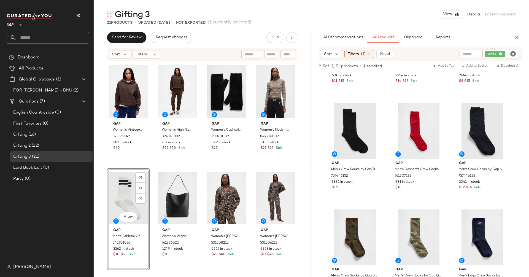
scroll to position [1120, 0]
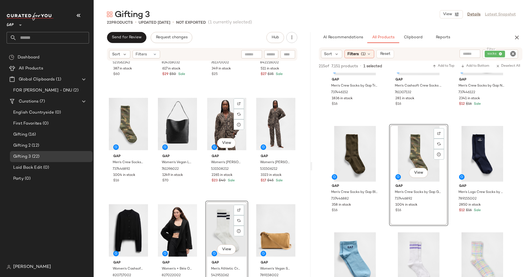
scroll to position [89, 0]
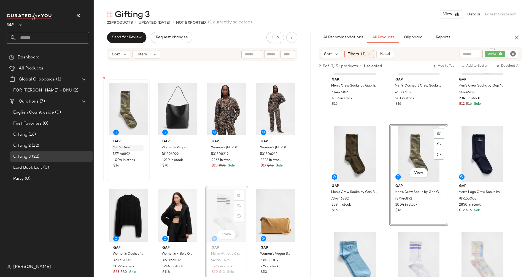
drag, startPoint x: 218, startPoint y: 216, endPoint x: 123, endPoint y: 150, distance: 115.9
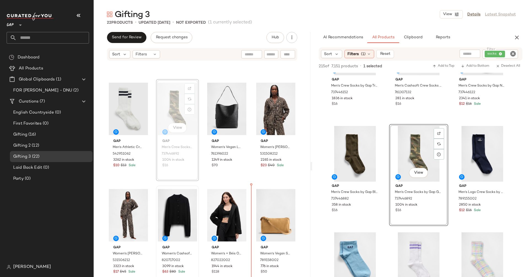
scroll to position [90, 0]
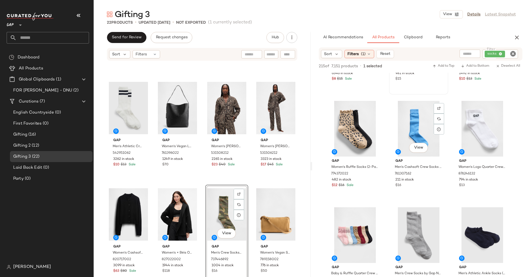
scroll to position [1700, 0]
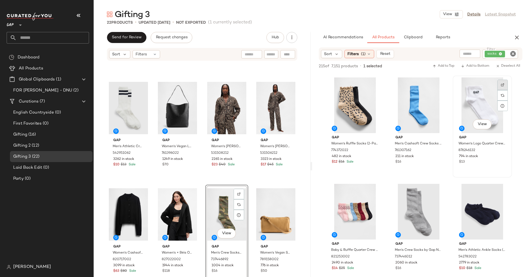
click at [501, 86] on div at bounding box center [503, 85] width 10 height 10
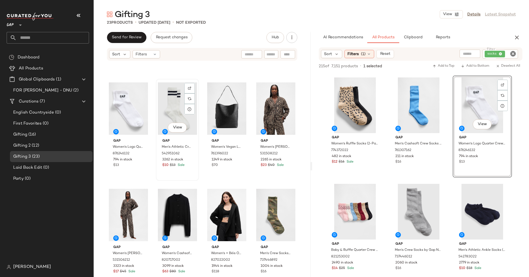
scroll to position [89, 0]
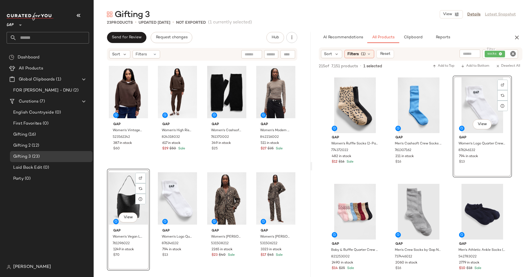
drag, startPoint x: 166, startPoint y: 192, endPoint x: 99, endPoint y: 0, distance: 203.6
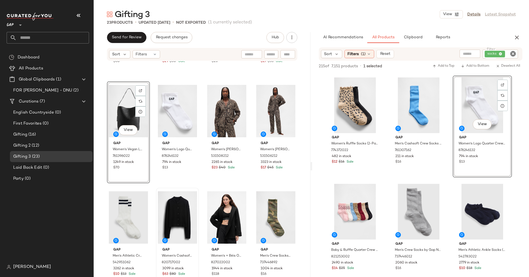
scroll to position [88, 0]
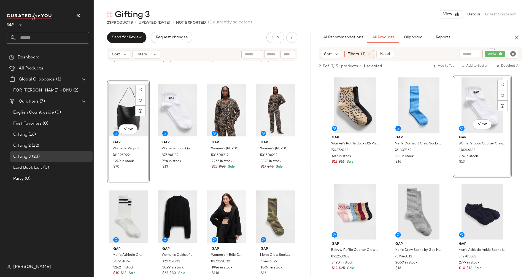
click at [513, 56] on icon "Clear Filter" at bounding box center [513, 53] width 7 height 7
paste input "******"
type input "******"
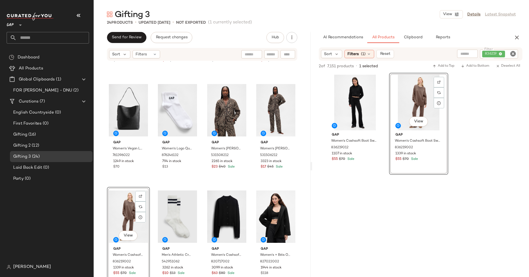
drag, startPoint x: 419, startPoint y: 98, endPoint x: 94, endPoint y: 8, distance: 336.9
click at [515, 55] on icon "Clear Filter" at bounding box center [513, 53] width 7 height 7
paste input "******"
type input "******"
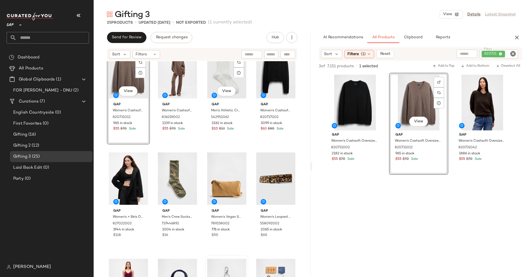
scroll to position [212, 0]
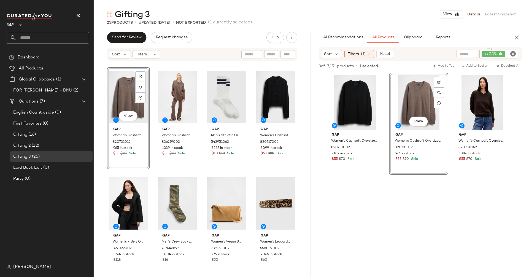
drag, startPoint x: 413, startPoint y: 100, endPoint x: 143, endPoint y: 1, distance: 287.6
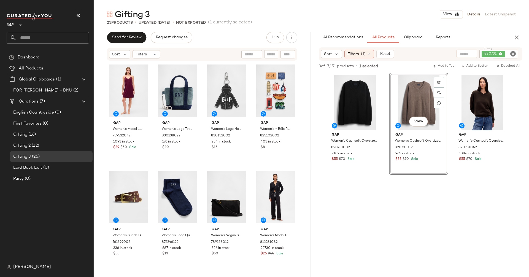
scroll to position [110, 0]
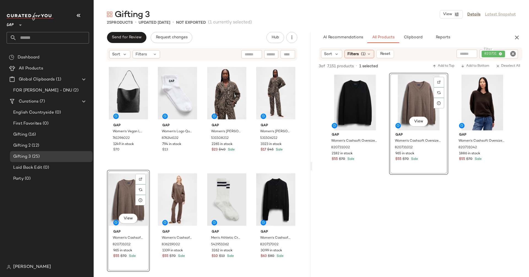
click at [511, 56] on icon "Clear Filter" at bounding box center [513, 53] width 7 height 7
paste input "******"
type input "******"
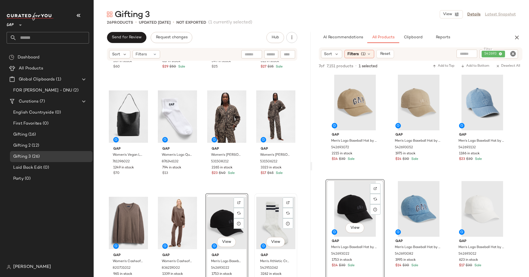
scroll to position [98, 0]
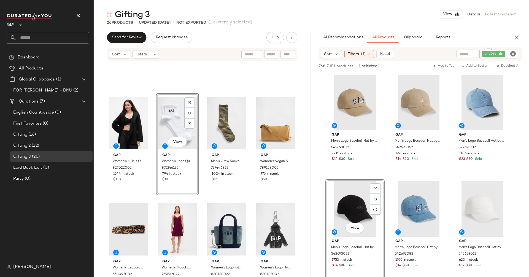
scroll to position [293, 0]
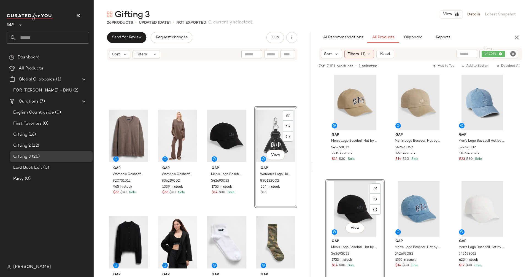
scroll to position [85, 0]
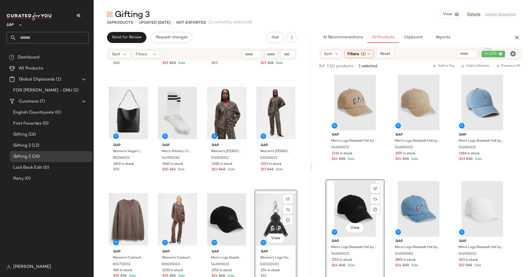
drag, startPoint x: 261, startPoint y: 239, endPoint x: 126, endPoint y: 2, distance: 271.9
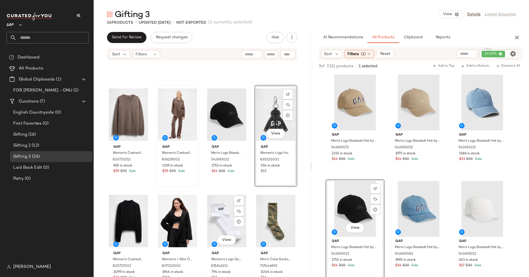
scroll to position [188, 0]
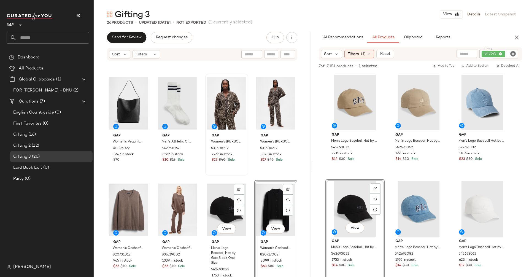
scroll to position [161, 0]
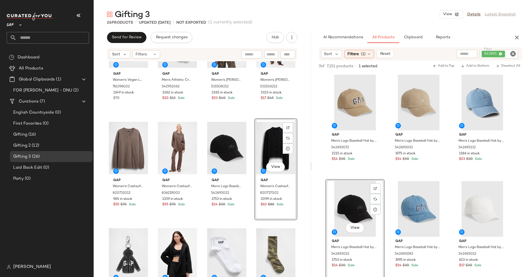
drag, startPoint x: 121, startPoint y: 222, endPoint x: 95, endPoint y: 0, distance: 223.3
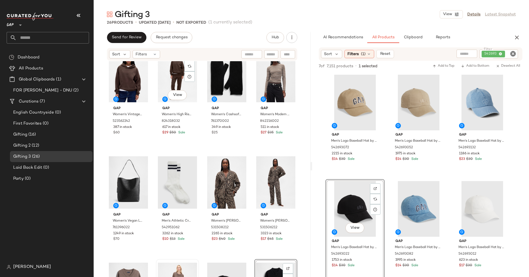
scroll to position [83, 0]
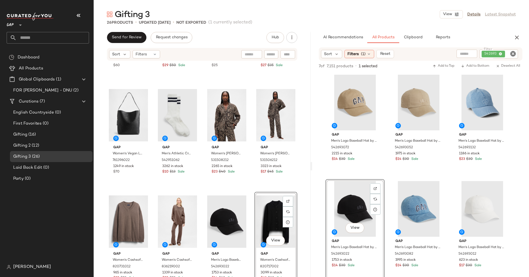
click at [516, 55] on icon "Clear Filter" at bounding box center [513, 53] width 7 height 7
paste input "******"
type input "******"
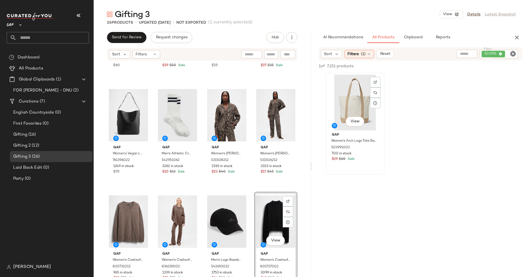
click at [358, 84] on div "View" at bounding box center [355, 103] width 55 height 56
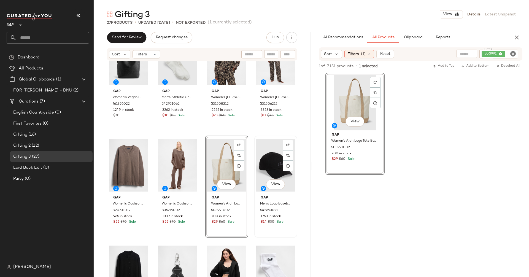
scroll to position [153, 0]
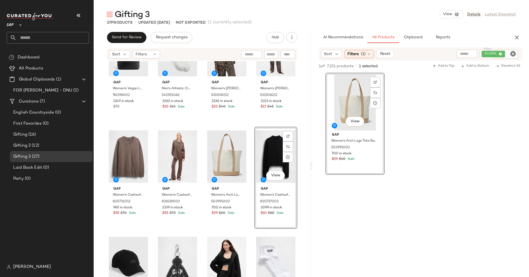
drag, startPoint x: 118, startPoint y: 259, endPoint x: 116, endPoint y: 5, distance: 253.7
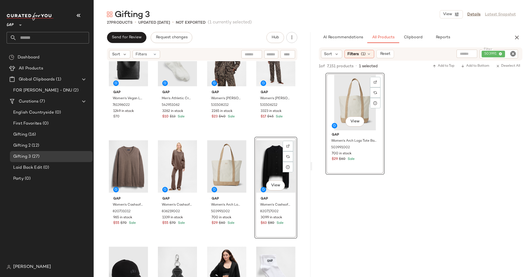
scroll to position [155, 0]
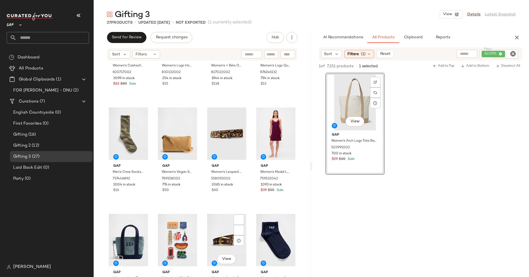
scroll to position [388, 0]
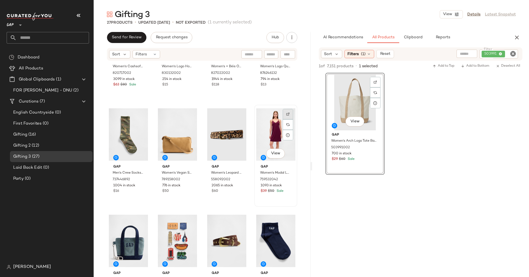
click at [287, 114] on img at bounding box center [288, 114] width 3 height 3
click at [514, 55] on icon "Clear Filter" at bounding box center [513, 53] width 7 height 7
paste input "******"
type input "******"
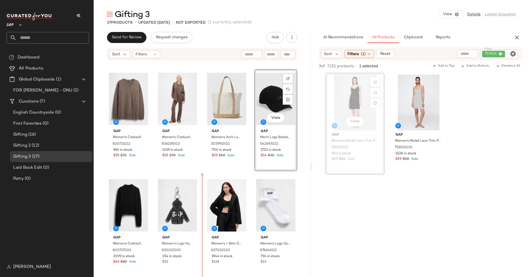
scroll to position [229, 0]
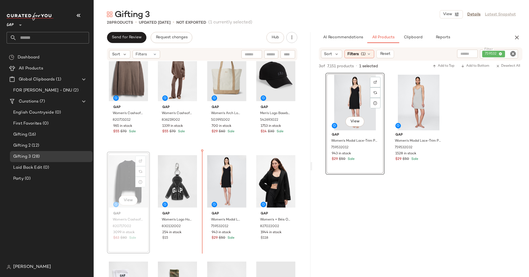
scroll to position [235, 0]
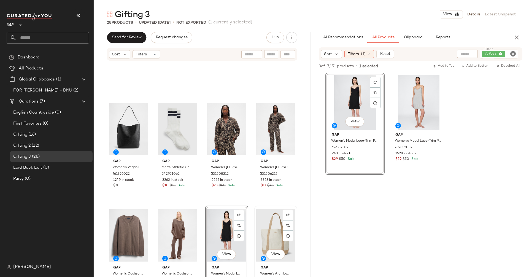
scroll to position [74, 0]
drag, startPoint x: 229, startPoint y: 183, endPoint x: 93, endPoint y: 5, distance: 223.8
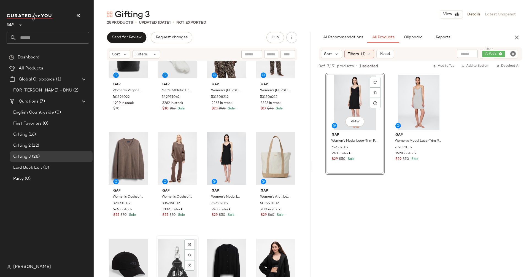
scroll to position [152, 0]
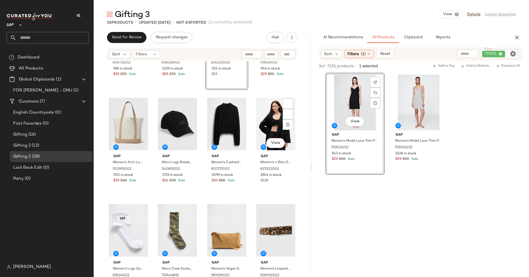
scroll to position [311, 0]
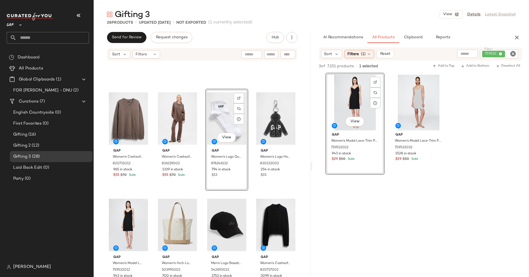
scroll to position [191, 0]
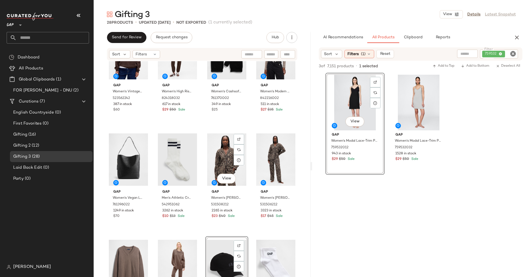
scroll to position [33, 0]
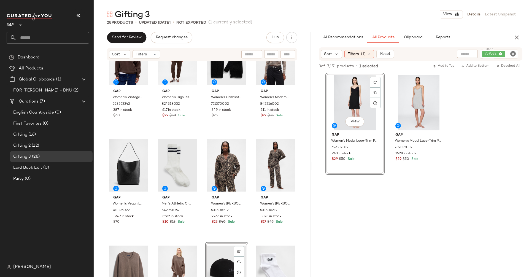
drag, startPoint x: 261, startPoint y: 240, endPoint x: 106, endPoint y: 7, distance: 279.4
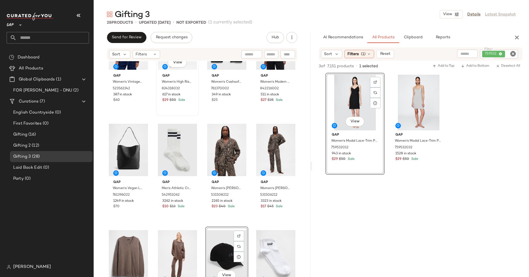
scroll to position [50, 0]
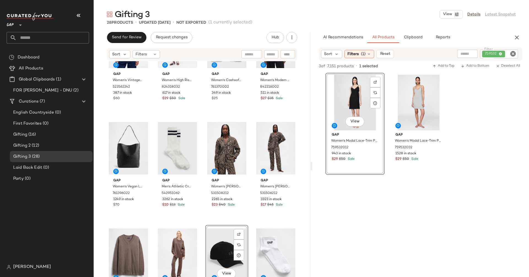
click at [513, 54] on icon "Clear Filter" at bounding box center [513, 53] width 7 height 7
paste input "******"
type input "******"
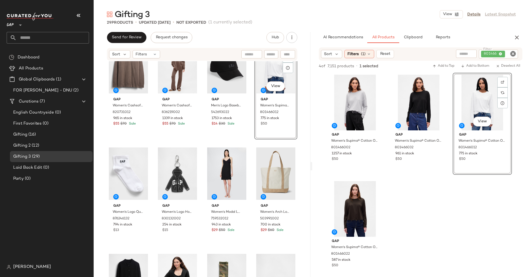
scroll to position [257, 0]
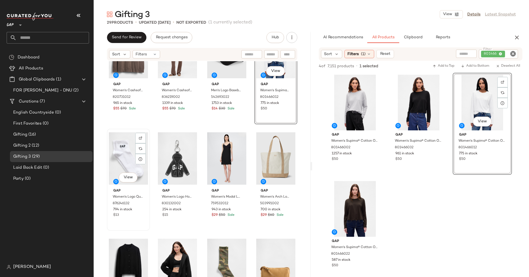
click at [127, 140] on div "View" at bounding box center [128, 159] width 39 height 56
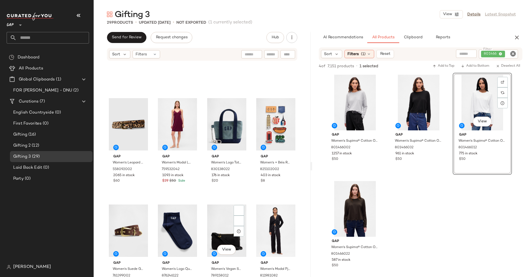
scroll to position [620, 0]
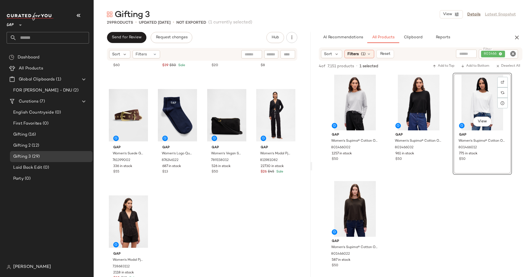
click at [106, 212] on div "Gap Women's Leopard Belt by Gap Leopard Print Size L 558092002 2065 in stock $6…" at bounding box center [202, 177] width 217 height 232
click at [128, 220] on div "View" at bounding box center [128, 222] width 39 height 56
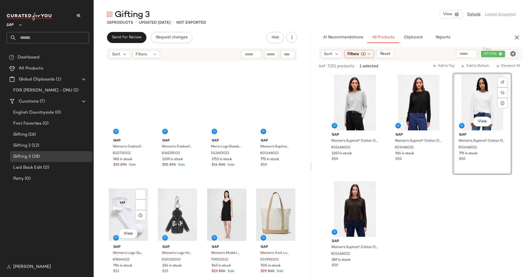
scroll to position [188, 0]
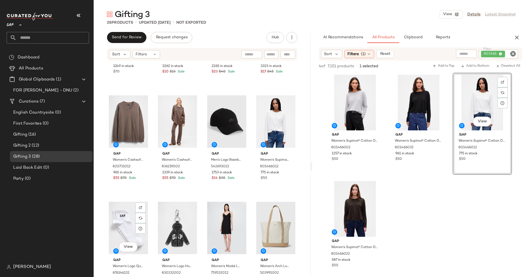
click at [126, 219] on div "View" at bounding box center [128, 228] width 39 height 56
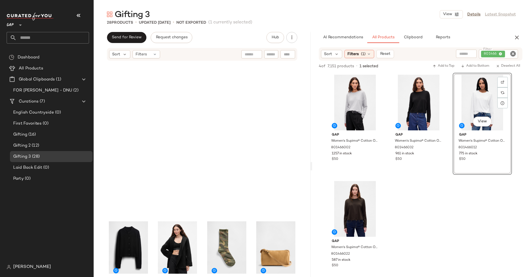
scroll to position [513, 0]
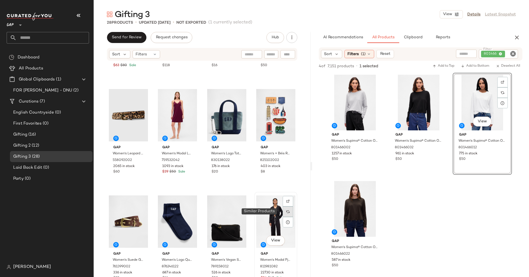
click at [283, 213] on div at bounding box center [288, 212] width 10 height 10
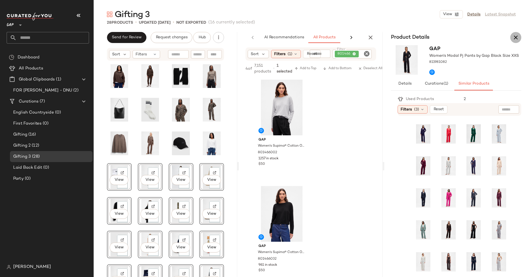
click at [519, 40] on icon "button" at bounding box center [516, 37] width 7 height 7
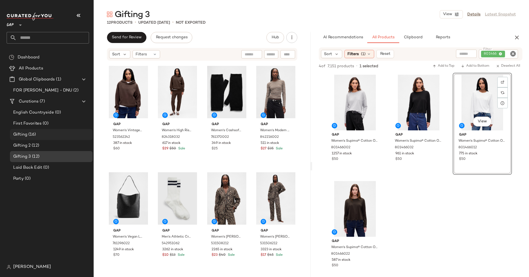
click at [35, 135] on span "(16)" at bounding box center [31, 135] width 9 height 6
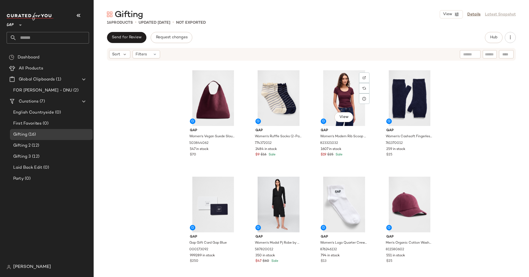
scroll to position [101, 0]
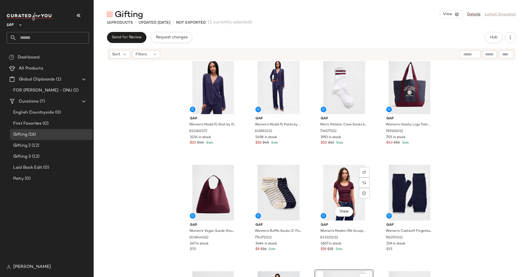
scroll to position [64, 0]
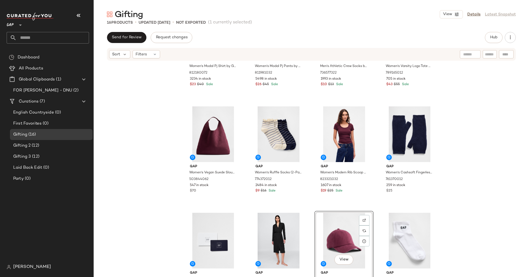
drag, startPoint x: 280, startPoint y: 207, endPoint x: 55, endPoint y: 1, distance: 304.5
click at [489, 34] on button "Hub" at bounding box center [494, 37] width 18 height 11
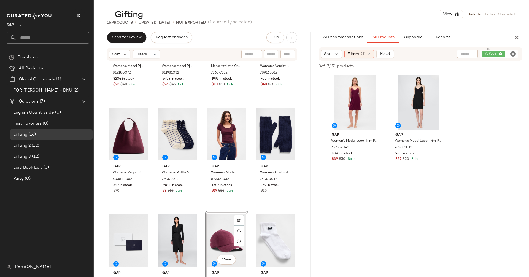
click at [512, 55] on icon "Clear Filter" at bounding box center [513, 53] width 7 height 7
paste input "******"
type input "******"
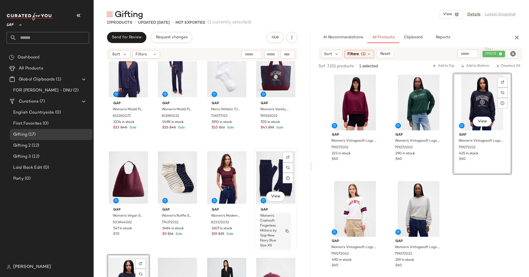
scroll to position [0, 0]
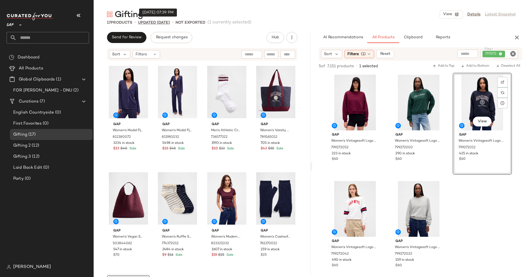
drag, startPoint x: 478, startPoint y: 106, endPoint x: 143, endPoint y: 21, distance: 345.5
click at [513, 56] on icon "Clear Filter" at bounding box center [513, 53] width 7 height 7
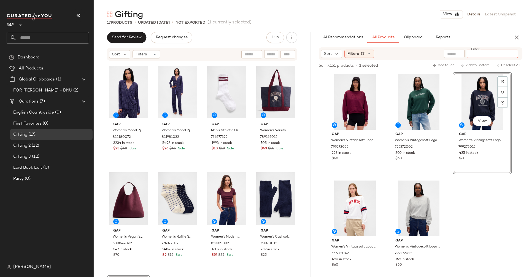
paste input "******"
type input "******"
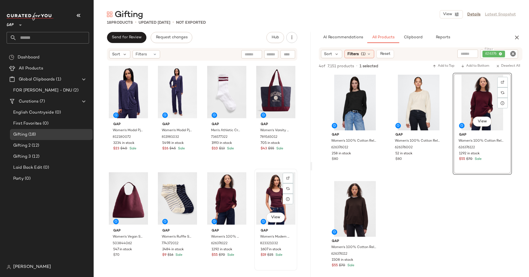
click at [264, 200] on div "View" at bounding box center [275, 199] width 39 height 56
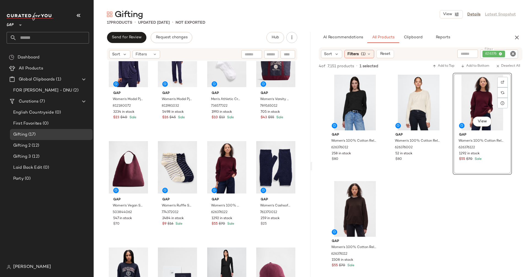
scroll to position [18, 0]
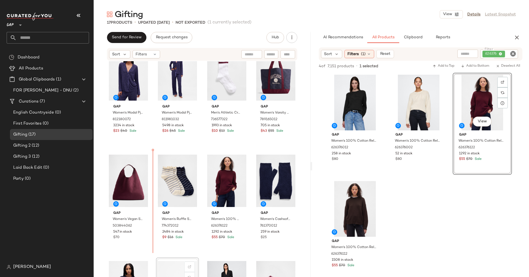
scroll to position [18, 0]
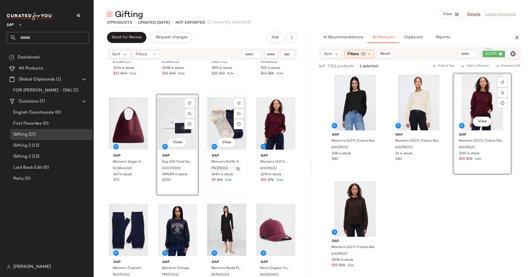
scroll to position [76, 0]
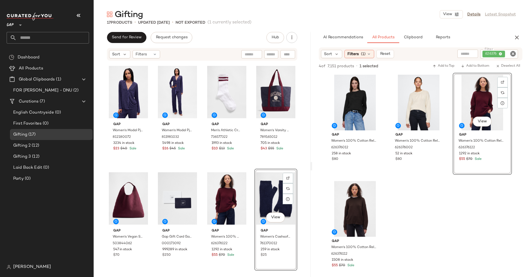
click at [323, 178] on div "Gap Women's 100% Cotton Relaxed Sweater by Gap Black Size XS 626376012 258 in s…" at bounding box center [420, 177] width 217 height 208
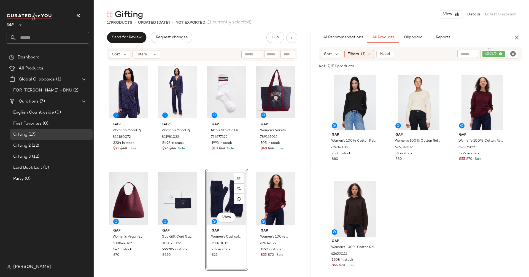
click at [317, 186] on div "Gap Women's 100% Cotton Relaxed Sweater by Gap Black Size XS 626376012 258 in s…" at bounding box center [420, 177] width 217 height 208
click at [249, 127] on div "Gap Women's Modal Pj Shirt by Gap Blue Foulard Print Size L 812180072 3234 in s…" at bounding box center [202, 177] width 191 height 231
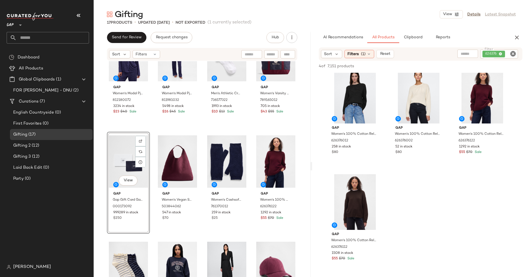
scroll to position [73, 0]
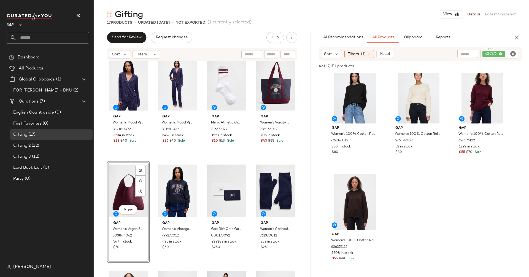
scroll to position [7, 0]
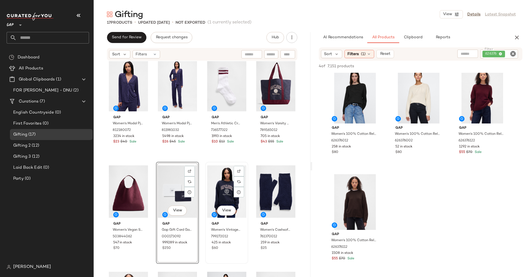
scroll to position [48, 0]
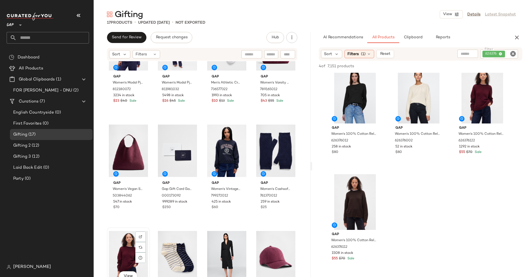
scroll to position [48, 0]
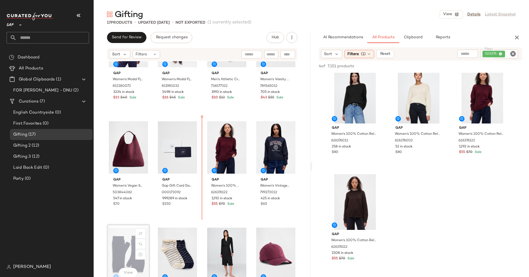
scroll to position [51, 0]
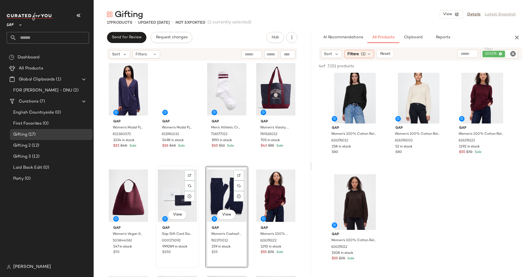
scroll to position [4, 0]
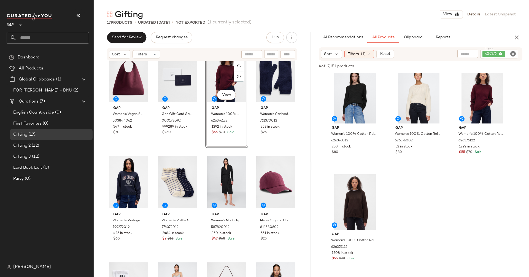
scroll to position [77, 0]
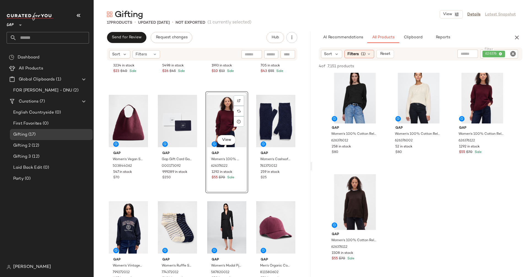
drag, startPoint x: 257, startPoint y: 204, endPoint x: 95, endPoint y: 0, distance: 260.5
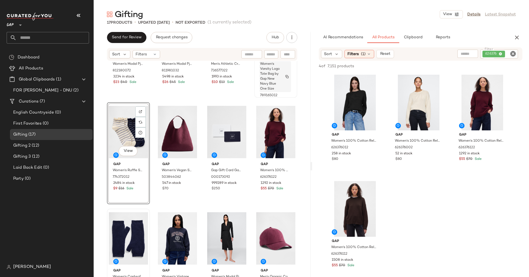
scroll to position [71, 0]
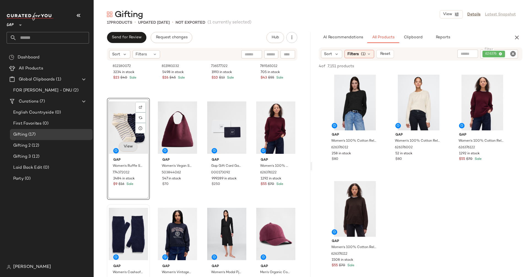
click at [128, 145] on span "View" at bounding box center [128, 147] width 9 height 4
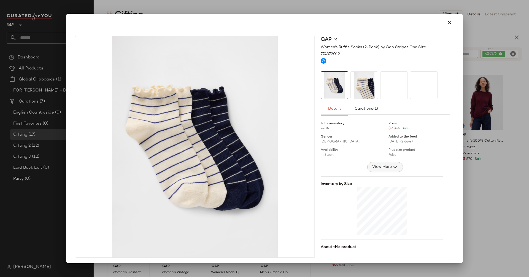
click at [374, 168] on span "View More" at bounding box center [382, 167] width 20 height 7
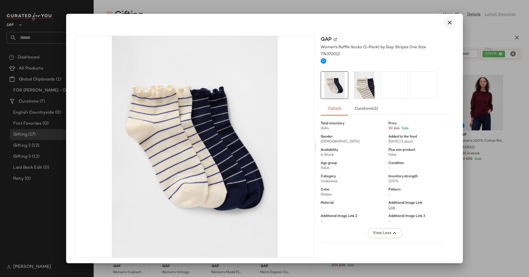
click at [445, 18] on button "button" at bounding box center [449, 22] width 13 height 13
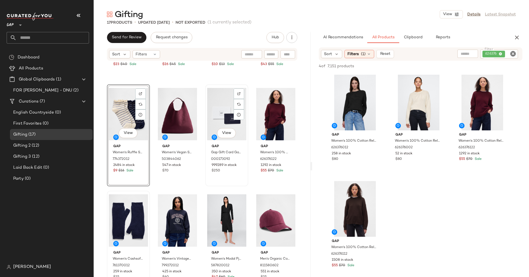
scroll to position [95, 0]
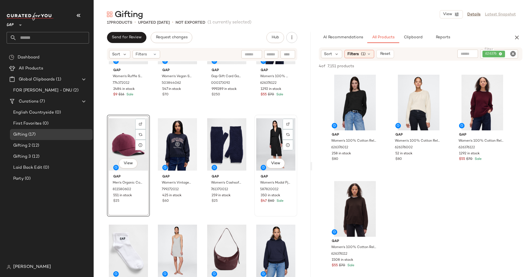
scroll to position [166, 0]
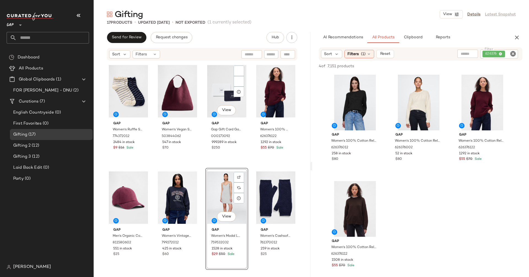
scroll to position [154, 0]
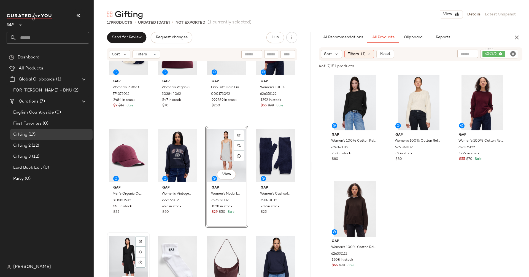
click at [118, 257] on div "View" at bounding box center [128, 262] width 39 height 56
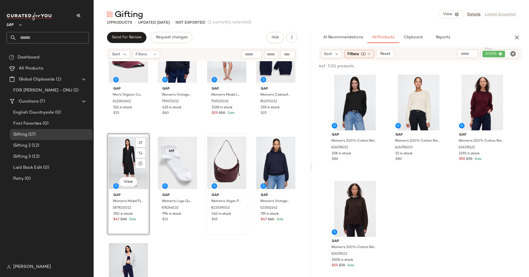
scroll to position [301, 0]
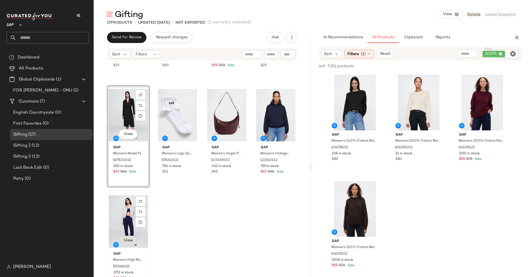
click at [128, 237] on button "View" at bounding box center [128, 241] width 19 height 10
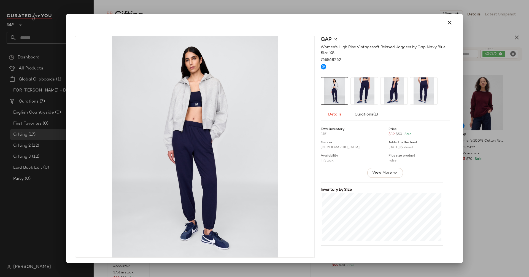
click at [446, 29] on div at bounding box center [264, 23] width 393 height 18
click at [447, 20] on icon "button" at bounding box center [450, 22] width 7 height 7
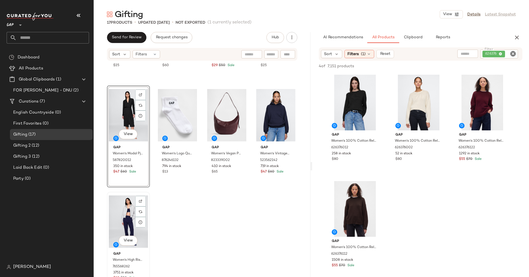
click at [123, 208] on div "View" at bounding box center [128, 222] width 39 height 56
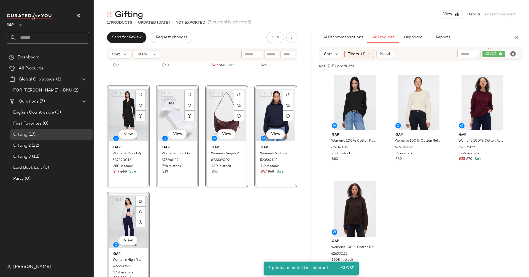
click at [225, 256] on div "Gap Men's Organic Cotton Washed Baseball Hat by Gap Tuscan Red One Size 8115806…" at bounding box center [202, 177] width 217 height 232
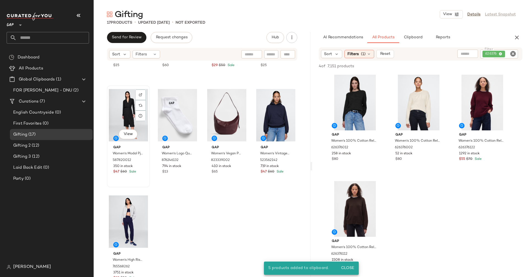
click at [124, 129] on div "View" at bounding box center [128, 115] width 39 height 56
click at [119, 231] on div "View" at bounding box center [128, 222] width 39 height 56
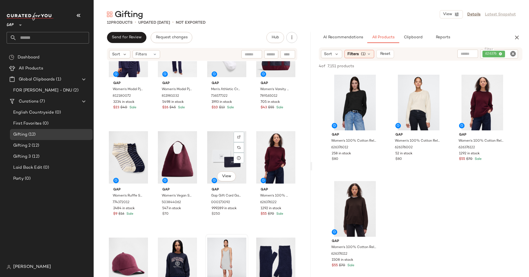
scroll to position [83, 0]
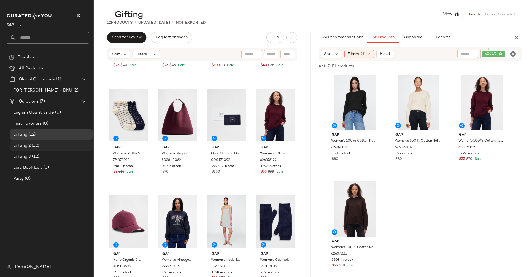
click at [29, 143] on span "Gifting 2" at bounding box center [21, 146] width 17 height 6
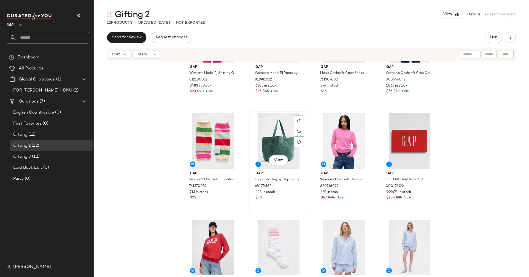
scroll to position [83, 0]
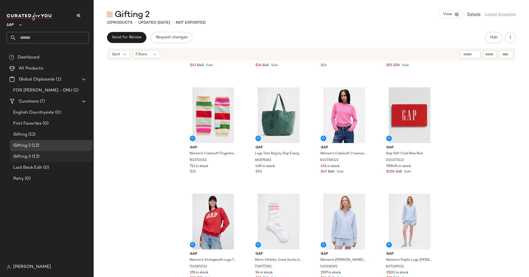
click at [58, 157] on div "Gifting 3 (12)" at bounding box center [51, 157] width 79 height 6
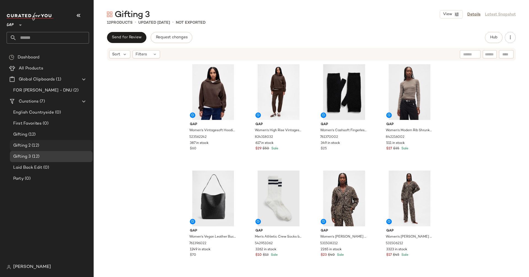
click at [41, 143] on div "Gifting 2 (12)" at bounding box center [51, 146] width 79 height 6
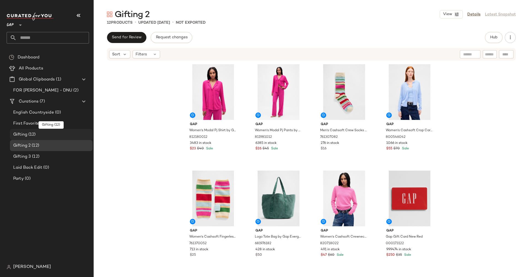
click at [39, 133] on div "Gifting (12)" at bounding box center [51, 135] width 79 height 6
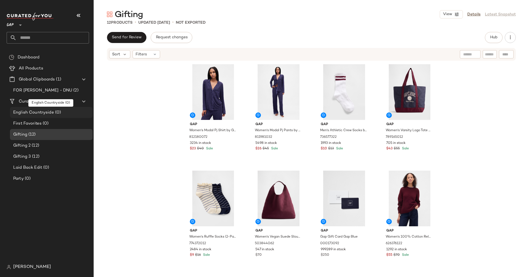
click at [39, 112] on span "English Countryside" at bounding box center [33, 112] width 41 height 6
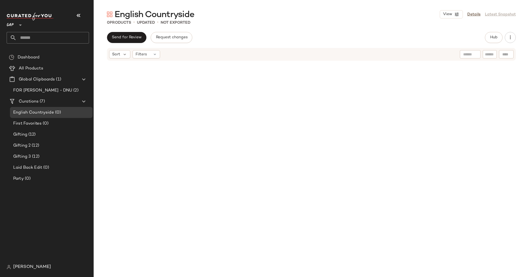
click at [490, 30] on div "English Countryside View Details Latest Snapshot 0 Products • updated • Not Exp…" at bounding box center [312, 143] width 436 height 268
click at [490, 39] on span "Hub" at bounding box center [494, 37] width 8 height 4
click at [355, 51] on span "Filters" at bounding box center [353, 54] width 11 height 6
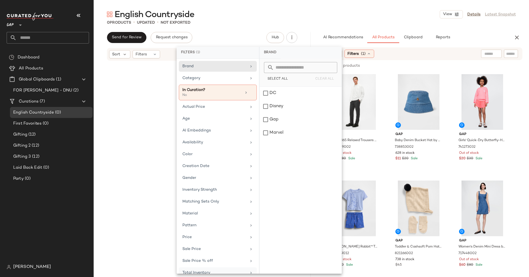
click at [204, 271] on span "Total Inventory" at bounding box center [197, 273] width 28 height 4
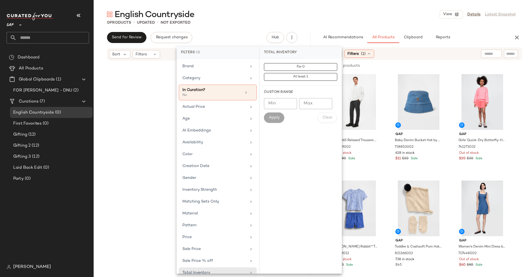
click at [286, 104] on input "Min" at bounding box center [280, 103] width 33 height 11
type input "**"
click at [277, 118] on span "Apply" at bounding box center [274, 118] width 11 height 4
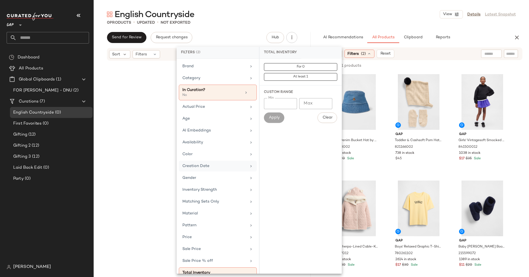
click at [196, 169] on div "Creation Date" at bounding box center [218, 166] width 78 height 11
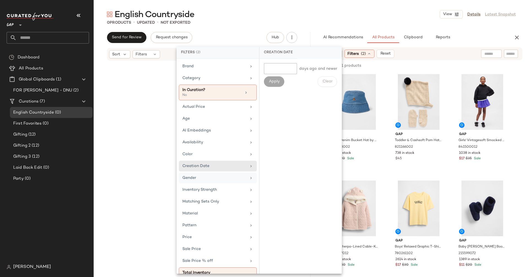
click at [196, 175] on div "Gender" at bounding box center [215, 178] width 64 height 6
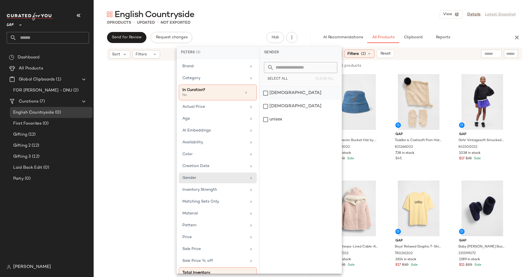
click at [279, 92] on div "[DEMOGRAPHIC_DATA]" at bounding box center [301, 93] width 82 height 13
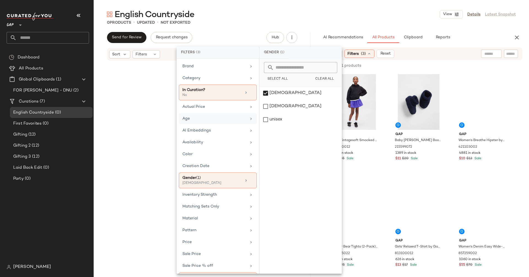
click at [191, 118] on div "Age" at bounding box center [215, 119] width 64 height 6
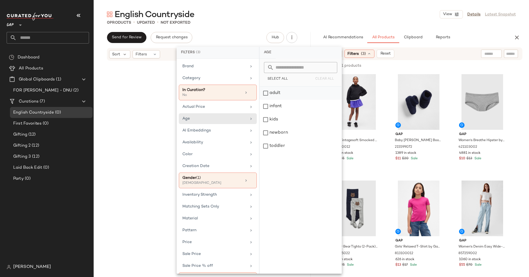
click at [266, 96] on div "adult" at bounding box center [301, 93] width 82 height 13
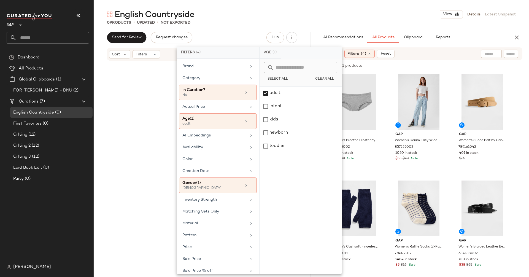
click at [319, 30] on div "English Countryside View Details Latest Snapshot 0 Products • updated • Not Exp…" at bounding box center [312, 143] width 436 height 268
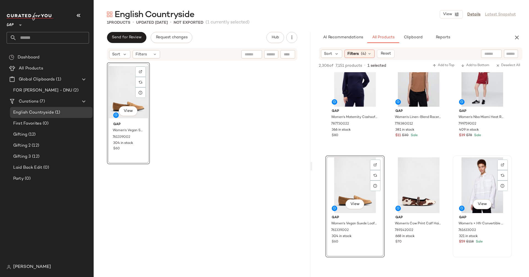
scroll to position [670, 0]
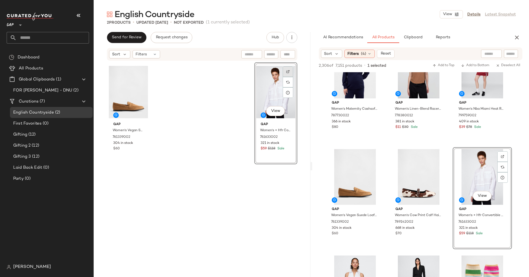
click at [287, 71] on img at bounding box center [288, 71] width 3 height 3
click at [269, 88] on div "View" at bounding box center [275, 92] width 39 height 56
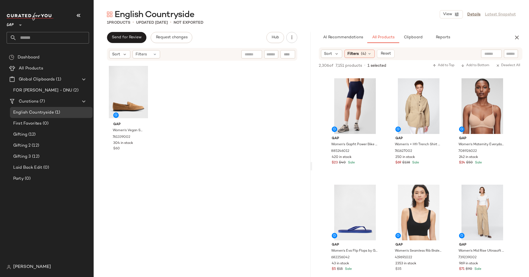
scroll to position [1090, 0]
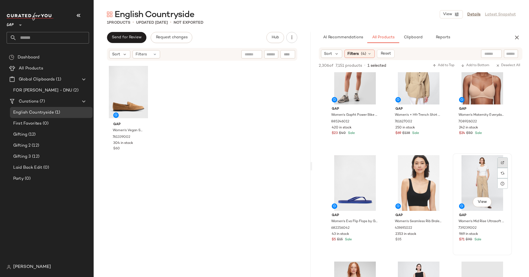
click at [500, 164] on div at bounding box center [503, 162] width 10 height 10
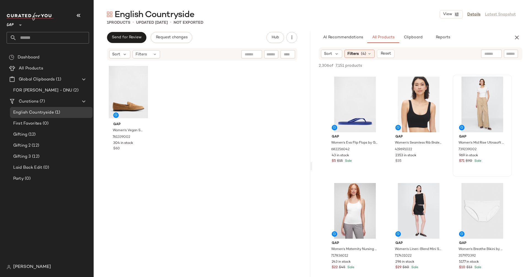
scroll to position [1290, 0]
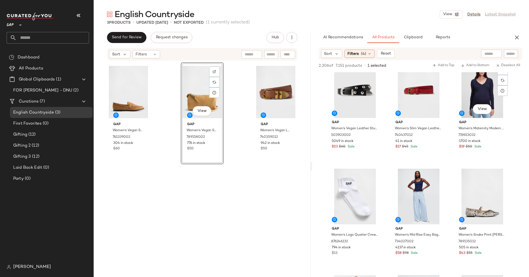
scroll to position [2353, 0]
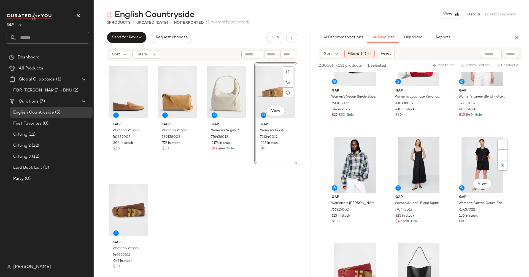
scroll to position [4309, 0]
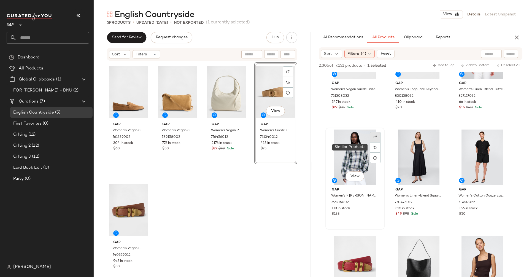
click at [375, 137] on img at bounding box center [375, 136] width 3 height 3
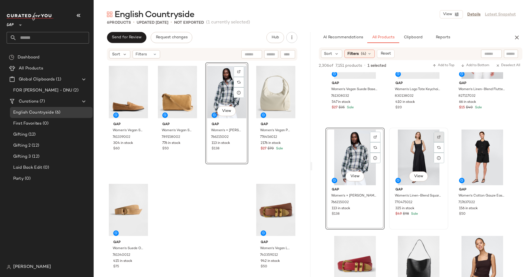
click at [443, 135] on div at bounding box center [439, 137] width 10 height 10
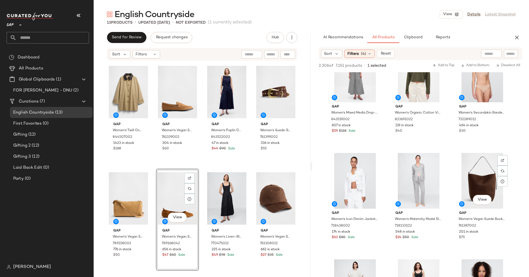
scroll to position [7533, 0]
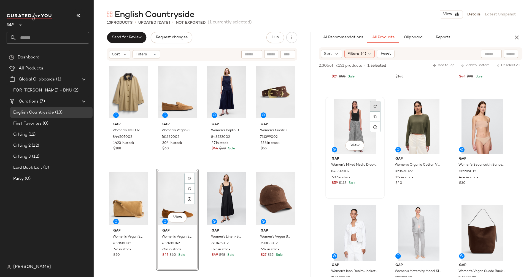
click at [375, 108] on div at bounding box center [375, 106] width 10 height 10
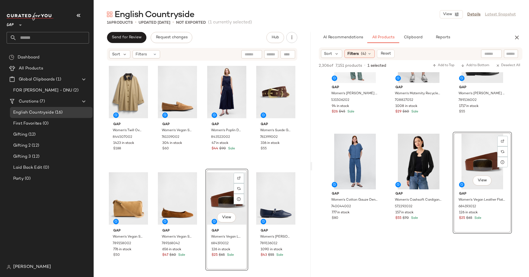
scroll to position [8557, 0]
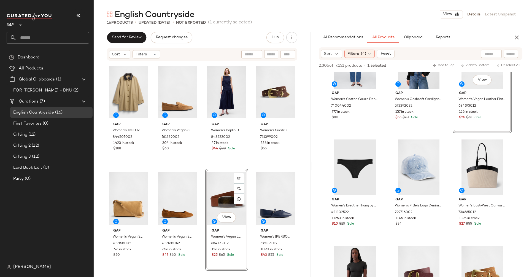
click at [485, 57] on div at bounding box center [492, 54] width 14 height 8
type input "**********"
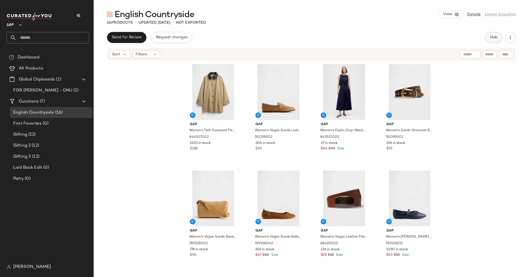
click at [494, 42] on button "Hub" at bounding box center [494, 37] width 18 height 11
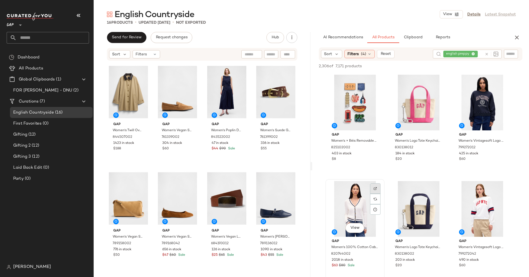
click at [376, 187] on img at bounding box center [375, 188] width 3 height 3
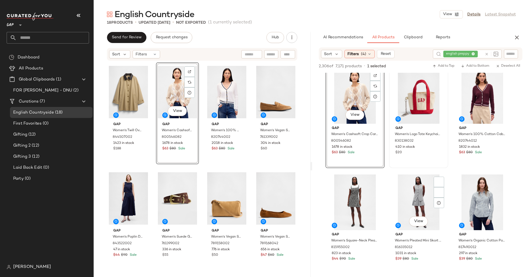
scroll to position [271, 0]
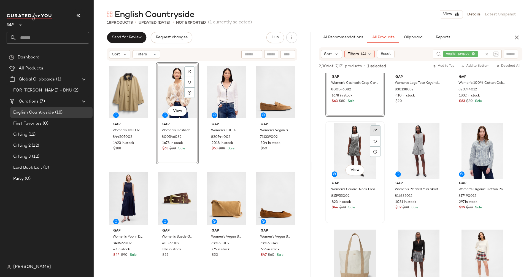
click at [377, 132] on img at bounding box center [375, 130] width 3 height 3
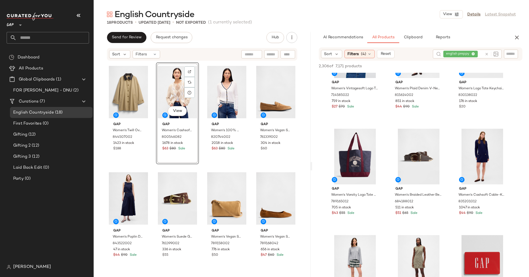
scroll to position [744, 0]
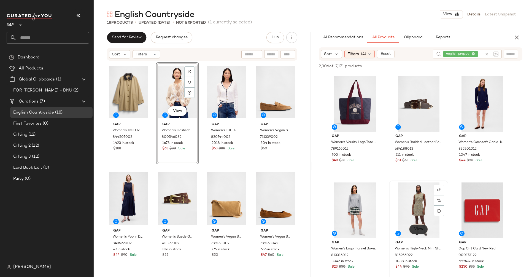
click at [416, 227] on span "View" at bounding box center [418, 229] width 9 height 4
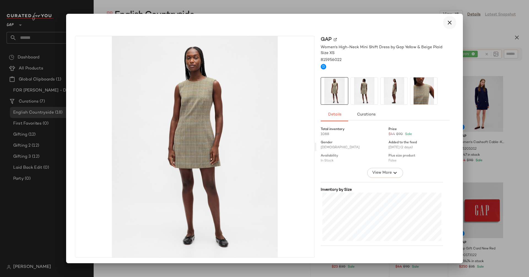
click at [447, 21] on icon "button" at bounding box center [450, 22] width 7 height 7
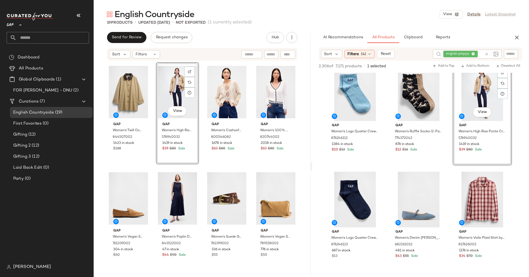
scroll to position [1075, 0]
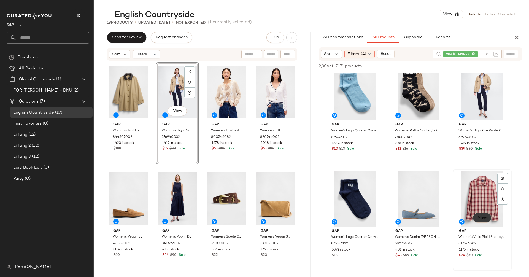
click at [490, 221] on button "View" at bounding box center [482, 218] width 19 height 10
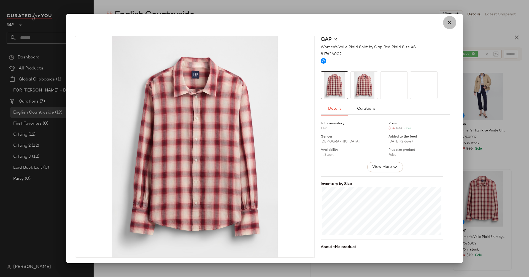
click at [447, 23] on icon "button" at bounding box center [450, 22] width 7 height 7
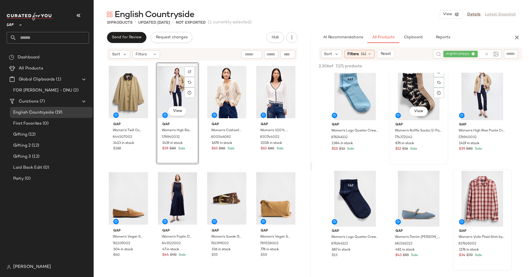
scroll to position [1287, 0]
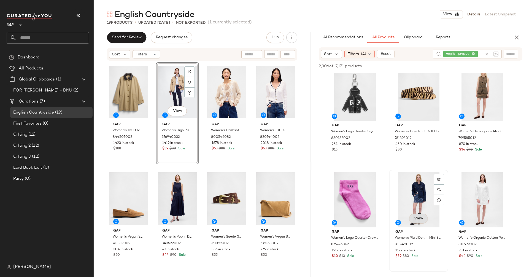
click at [418, 217] on span "View" at bounding box center [418, 218] width 9 height 4
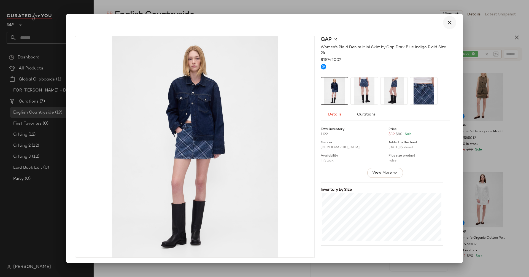
click at [447, 20] on icon "button" at bounding box center [450, 22] width 7 height 7
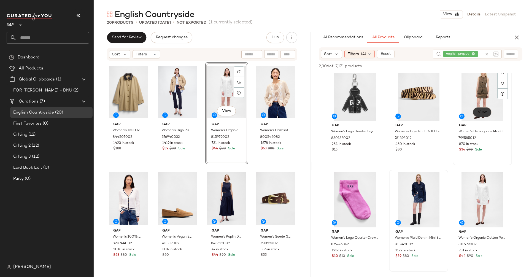
click at [482, 113] on span "View" at bounding box center [482, 112] width 9 height 4
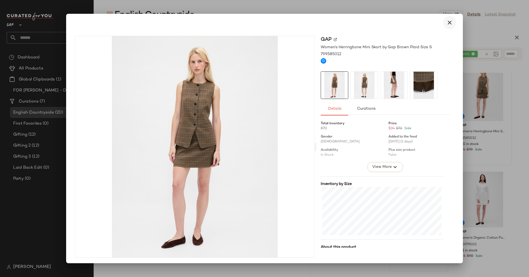
click at [447, 22] on icon "button" at bounding box center [450, 22] width 7 height 7
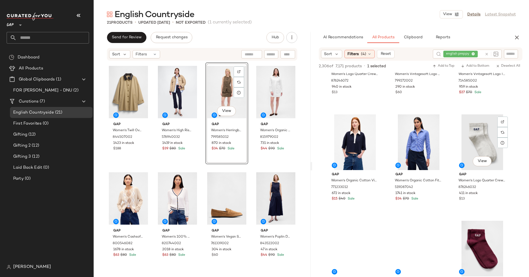
scroll to position [1558, 0]
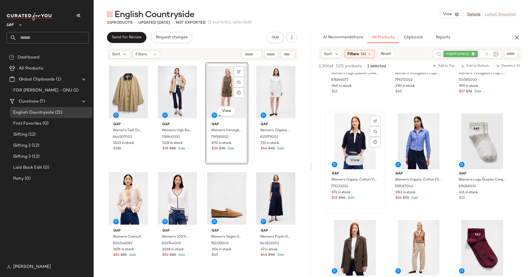
click at [357, 157] on button "View" at bounding box center [355, 161] width 19 height 10
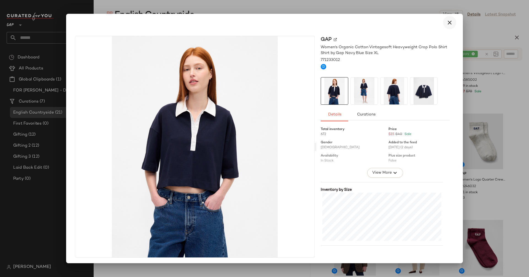
click at [447, 20] on icon "button" at bounding box center [450, 22] width 7 height 7
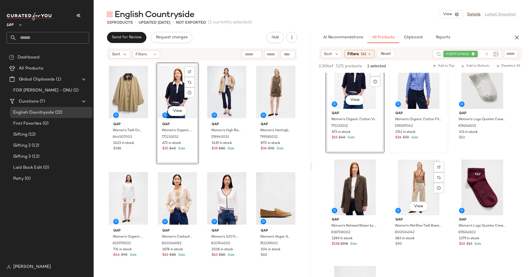
scroll to position [1619, 0]
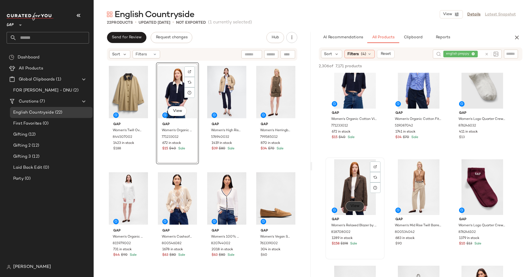
click at [351, 205] on span "View" at bounding box center [355, 206] width 9 height 4
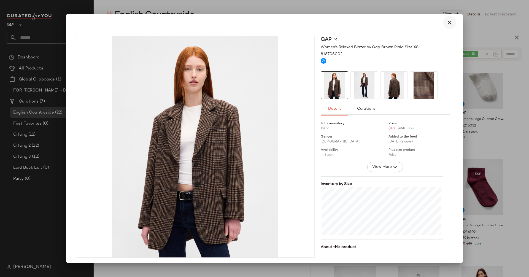
click at [447, 20] on icon "button" at bounding box center [450, 22] width 7 height 7
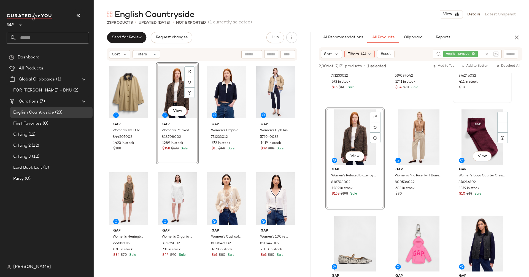
scroll to position [1727, 0]
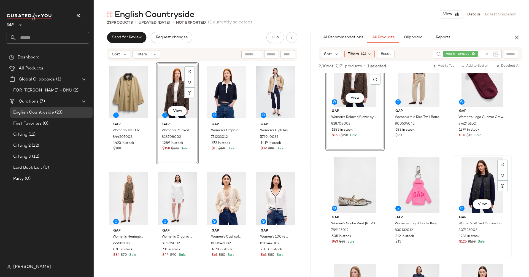
click at [481, 213] on div "Gap Women's Waxed Canvas Barn Vest by Gap Moonless Black Night Size XL 80712500…" at bounding box center [482, 229] width 55 height 32
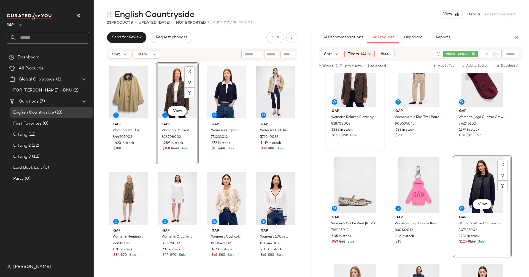
click at [481, 197] on div "View" at bounding box center [482, 185] width 55 height 56
click at [480, 201] on button "View" at bounding box center [482, 204] width 19 height 10
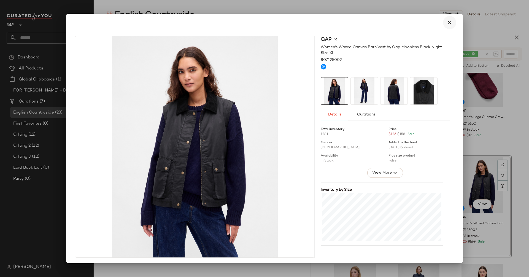
click at [447, 21] on icon "button" at bounding box center [450, 22] width 7 height 7
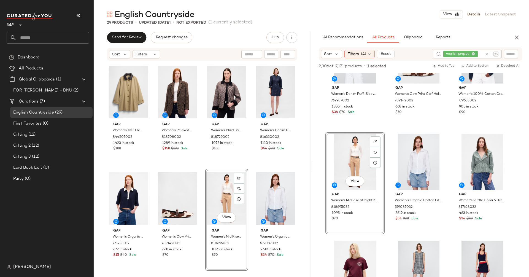
scroll to position [2207, 0]
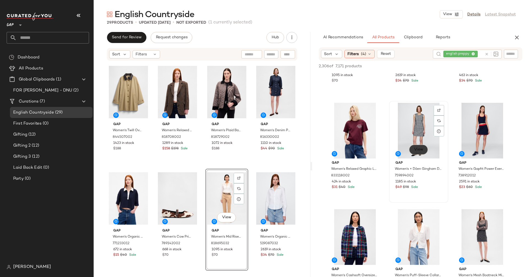
click at [416, 149] on span "View" at bounding box center [418, 150] width 9 height 4
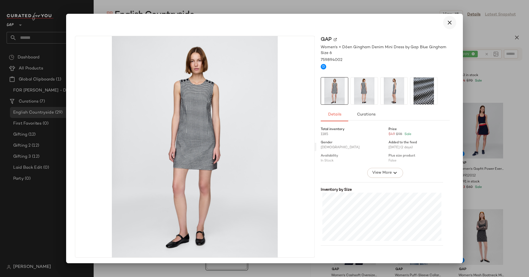
click at [447, 25] on icon "button" at bounding box center [450, 22] width 7 height 7
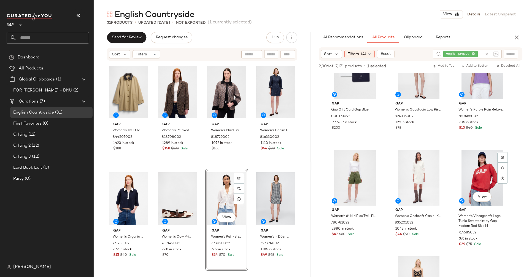
scroll to position [2599, 0]
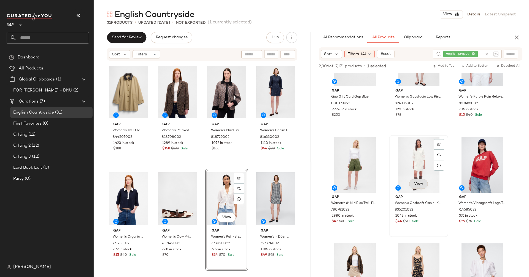
click at [417, 182] on span "View" at bounding box center [418, 184] width 9 height 4
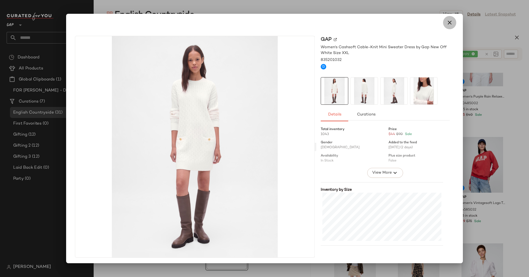
click at [447, 24] on icon "button" at bounding box center [450, 22] width 7 height 7
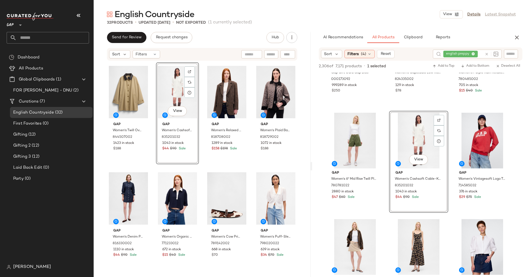
scroll to position [2668, 0]
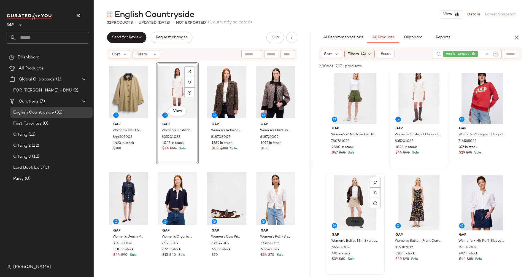
click at [357, 222] on span "View" at bounding box center [355, 222] width 9 height 4
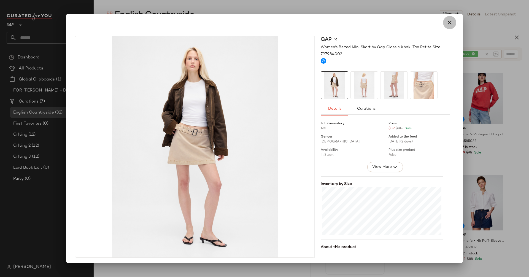
click at [447, 23] on icon "button" at bounding box center [450, 22] width 7 height 7
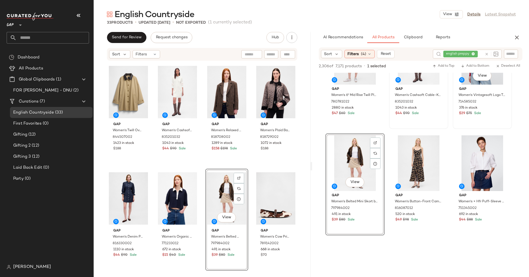
scroll to position [2772, 0]
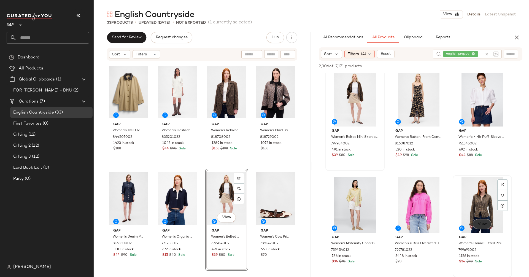
click at [478, 220] on button "View" at bounding box center [482, 224] width 19 height 10
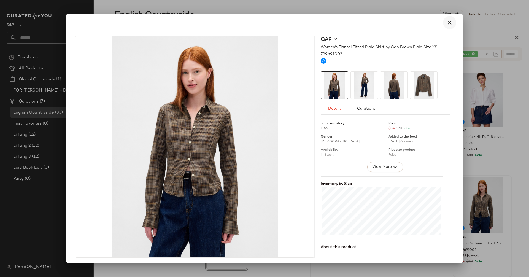
click at [447, 20] on icon "button" at bounding box center [450, 22] width 7 height 7
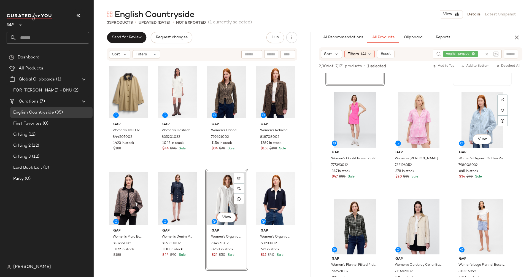
scroll to position [3162, 0]
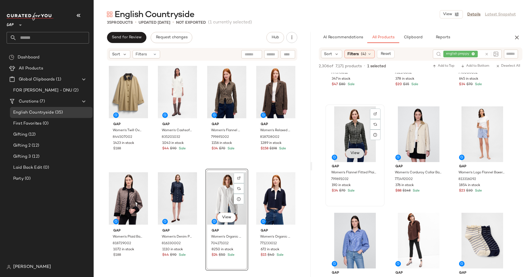
click at [352, 154] on span "View" at bounding box center [355, 153] width 9 height 4
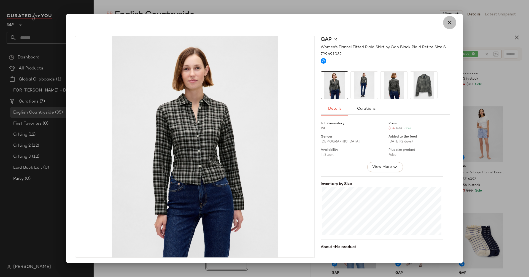
click at [447, 24] on icon "button" at bounding box center [450, 22] width 7 height 7
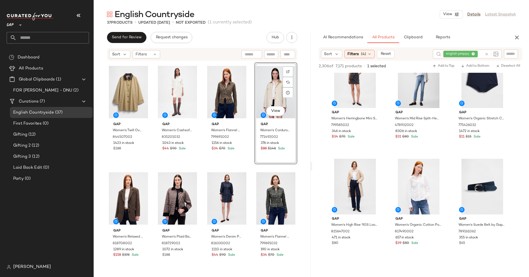
scroll to position [3451, 0]
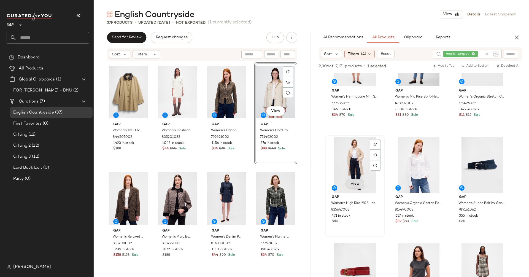
click at [352, 186] on span "View" at bounding box center [355, 184] width 9 height 4
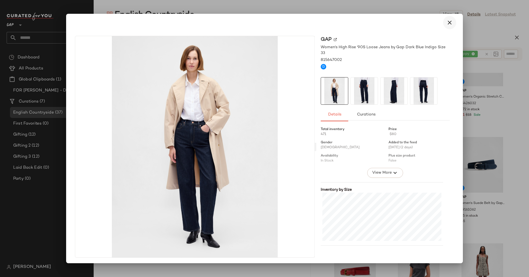
click at [447, 20] on icon "button" at bounding box center [450, 22] width 7 height 7
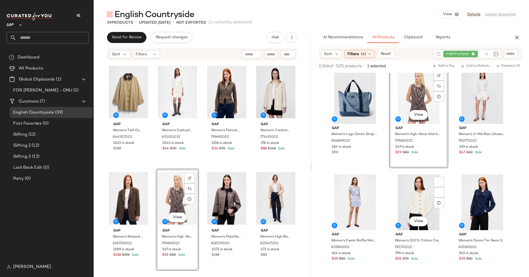
scroll to position [4118, 0]
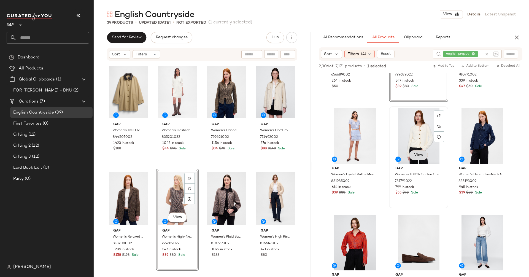
click at [421, 152] on button "View" at bounding box center [419, 155] width 19 height 10
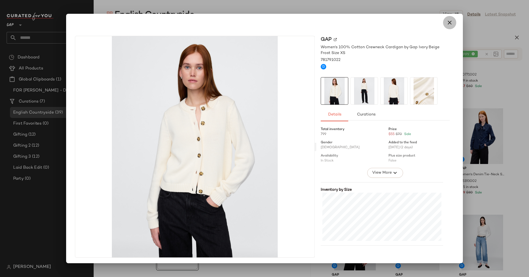
click at [448, 24] on icon "button" at bounding box center [450, 22] width 7 height 7
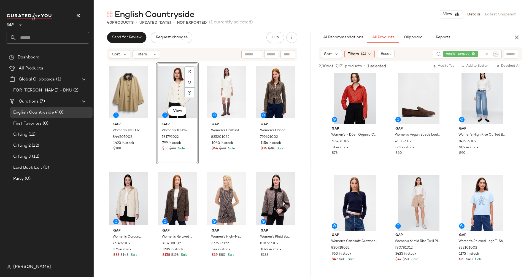
scroll to position [4304, 0]
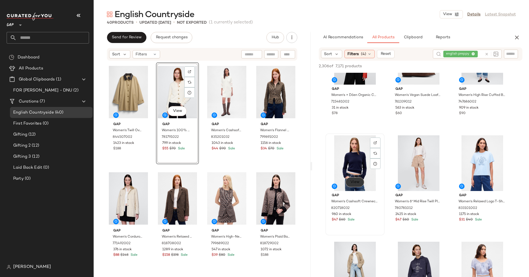
click at [353, 183] on span "View" at bounding box center [355, 182] width 9 height 4
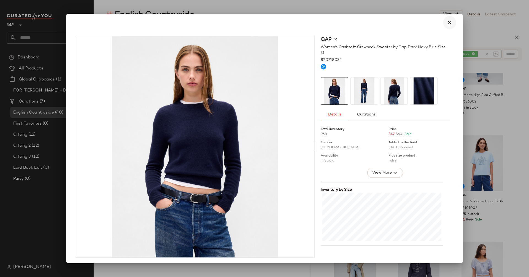
click at [448, 21] on icon "button" at bounding box center [450, 22] width 7 height 7
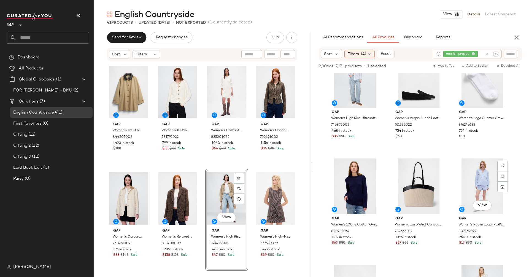
scroll to position [4811, 0]
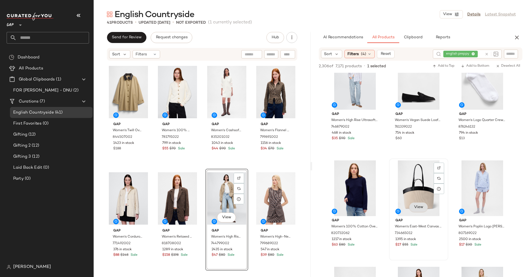
click at [418, 208] on span "View" at bounding box center [418, 207] width 9 height 4
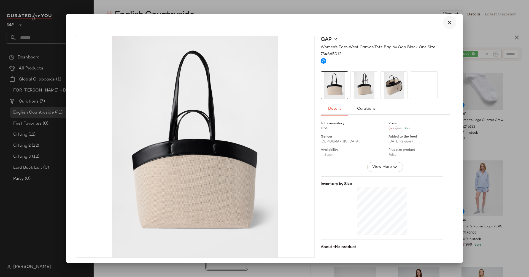
click at [448, 22] on icon "button" at bounding box center [450, 22] width 7 height 7
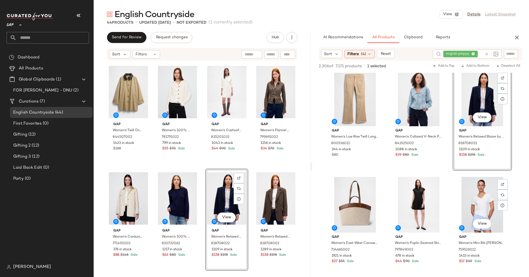
scroll to position [5653, 0]
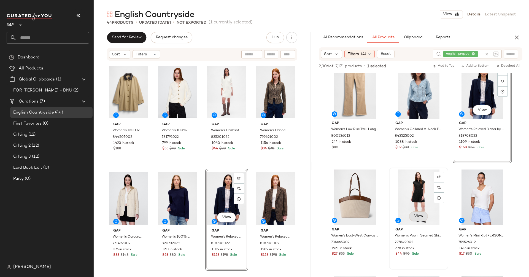
click at [424, 216] on button "View" at bounding box center [419, 217] width 19 height 10
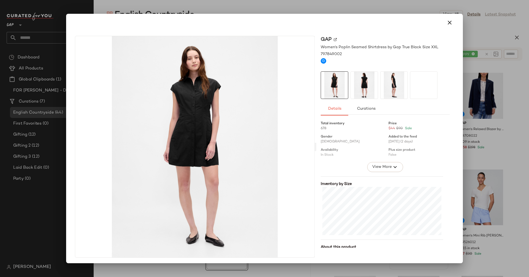
click at [488, 154] on div at bounding box center [264, 138] width 529 height 277
